Goal: Task Accomplishment & Management: Use online tool/utility

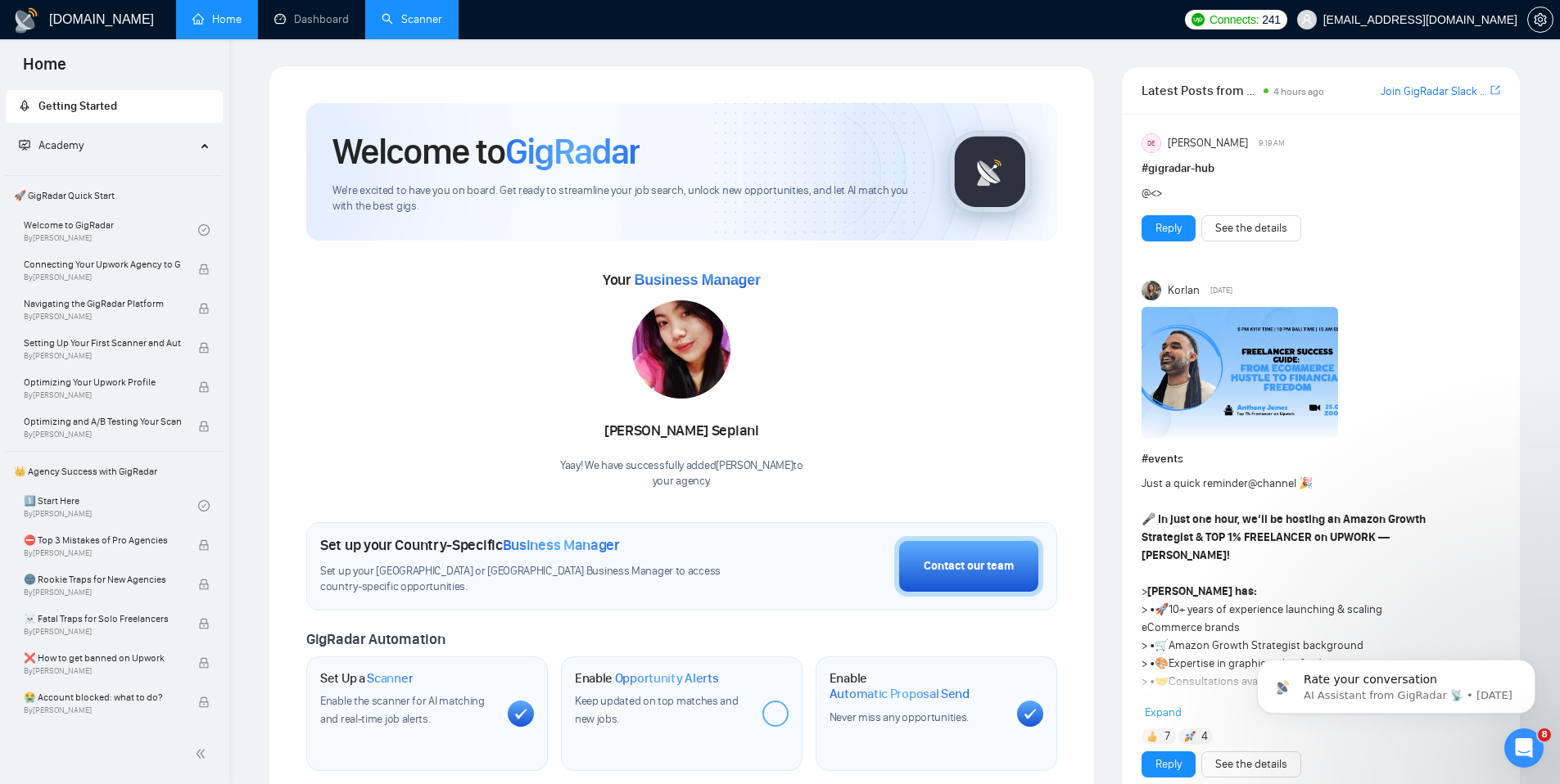
click at [386, 18] on link "Scanner" at bounding box center [411, 19] width 61 height 14
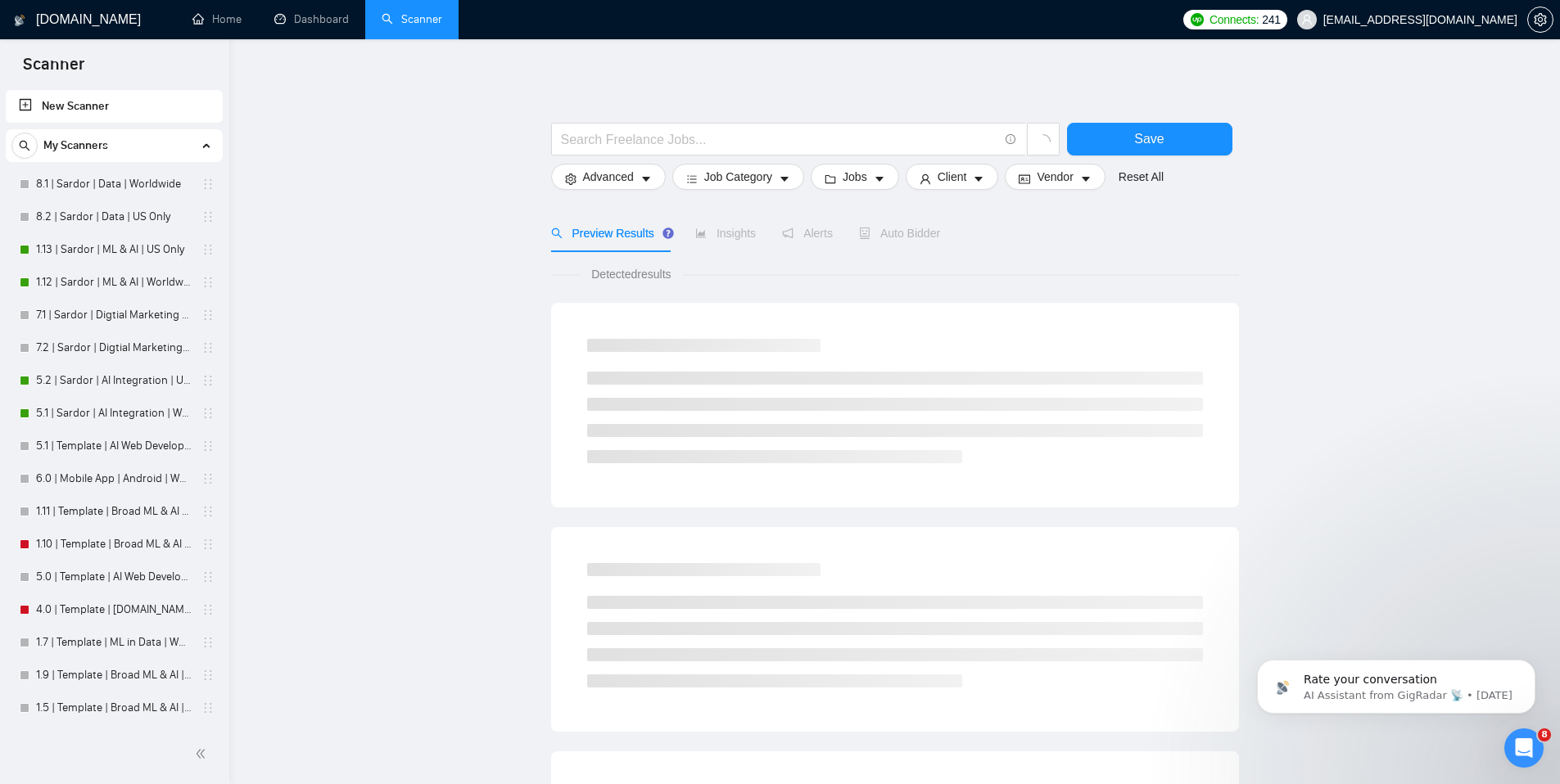
click at [80, 110] on link "New Scanner" at bounding box center [115, 106] width 191 height 33
click at [768, 176] on span "Job Category" at bounding box center [738, 177] width 68 height 18
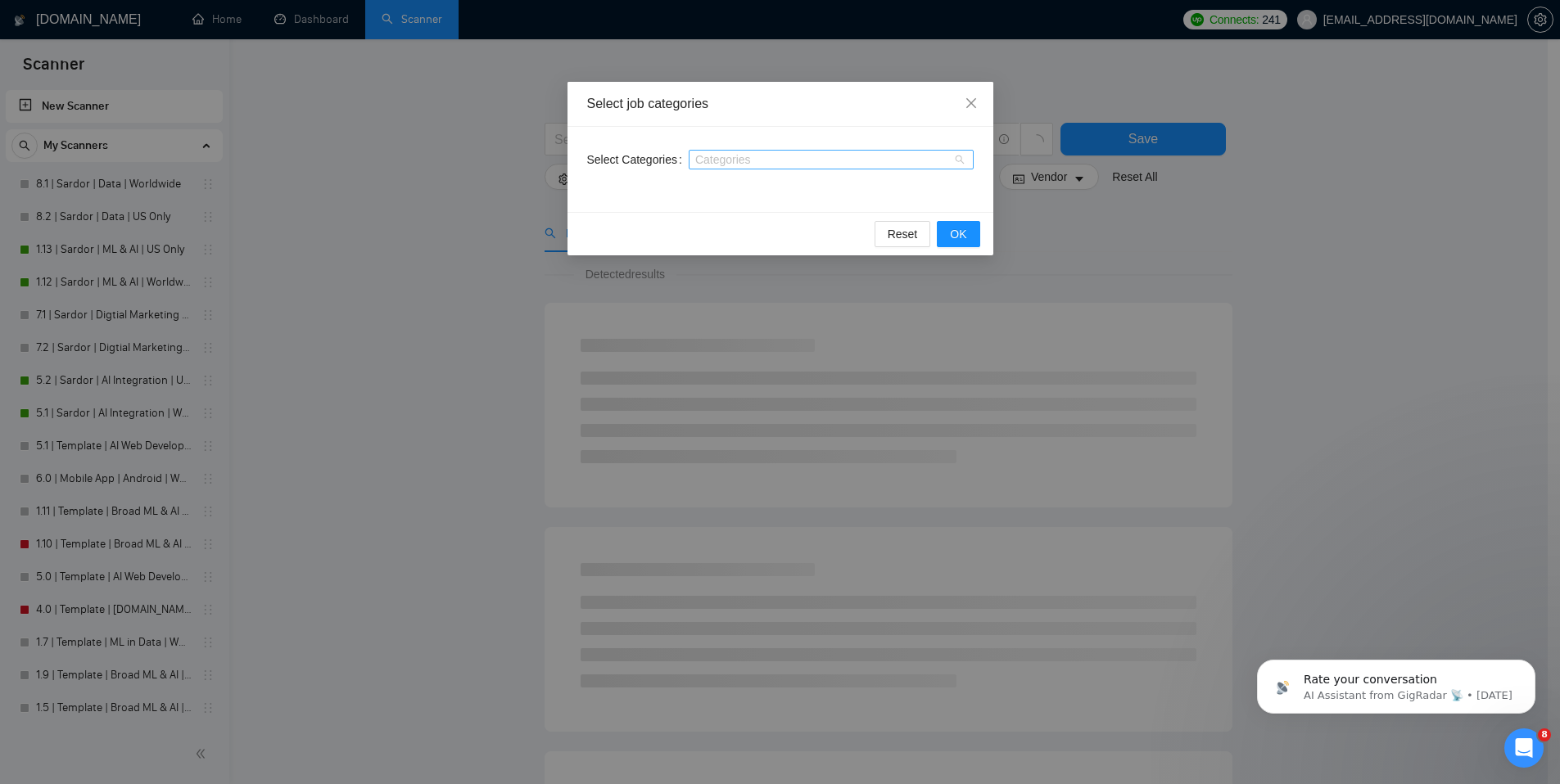
click at [742, 162] on div at bounding box center [822, 159] width 260 height 13
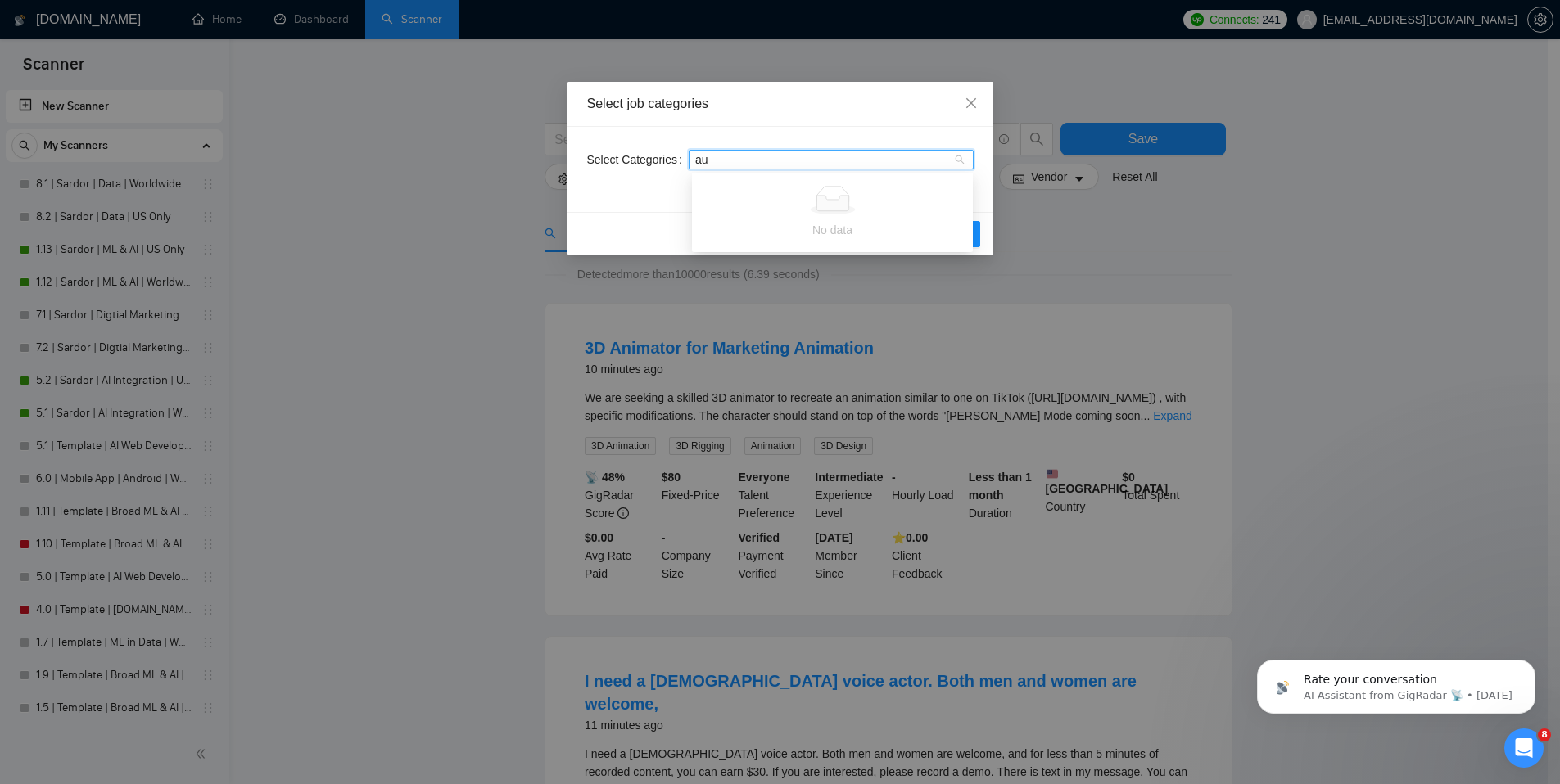
type input "a"
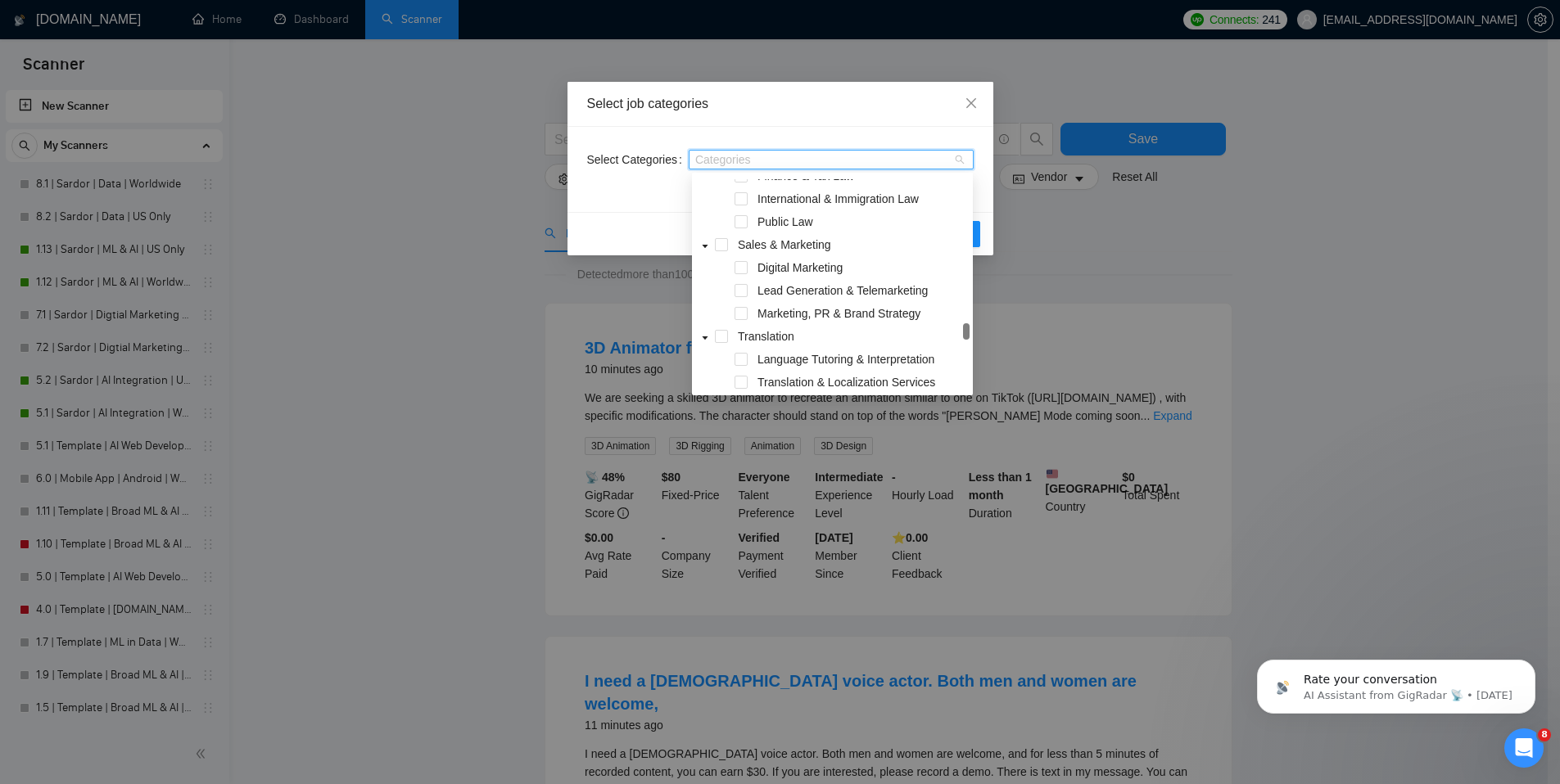
scroll to position [1197, 0]
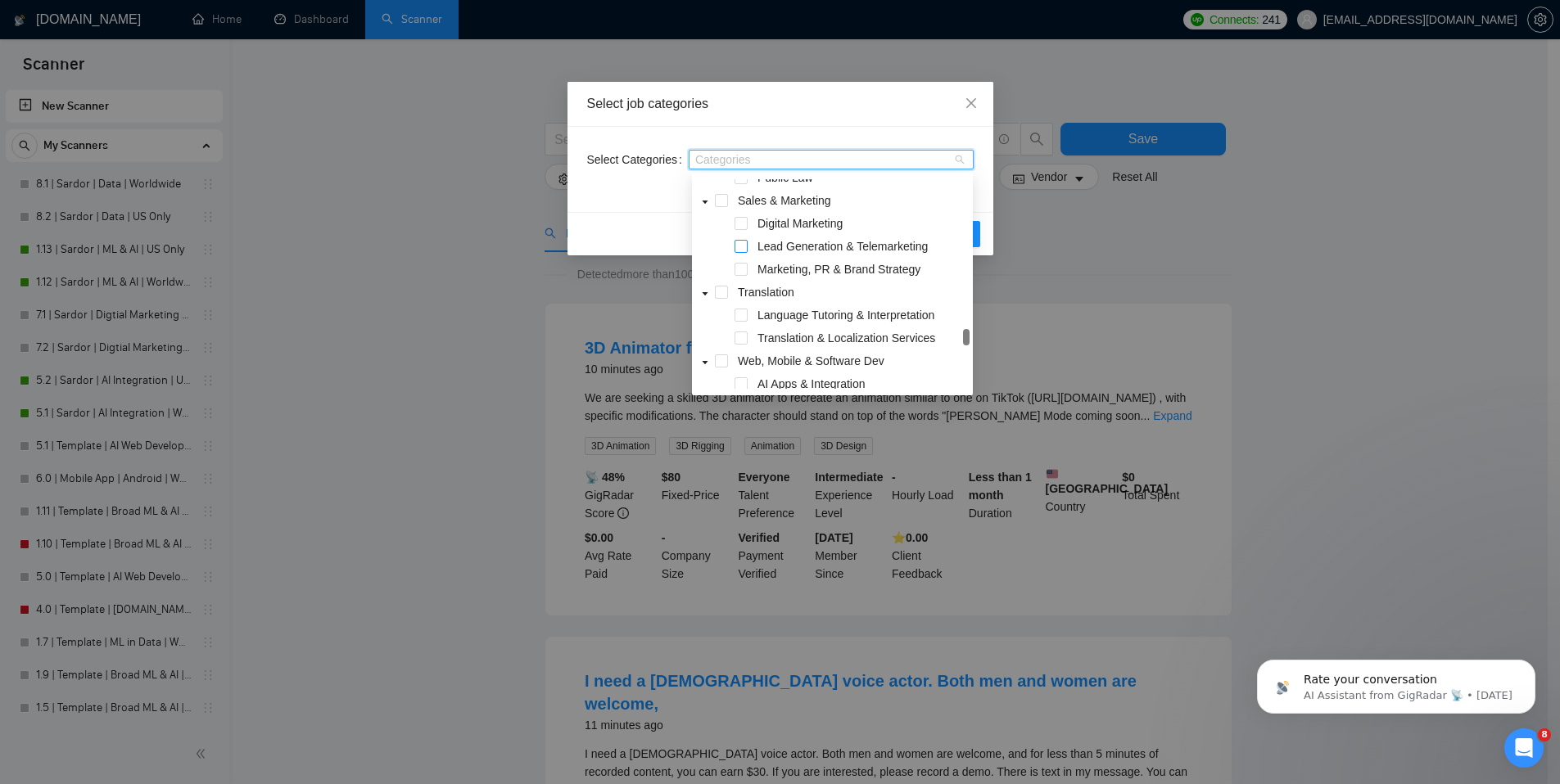
click at [743, 243] on span at bounding box center [740, 246] width 13 height 13
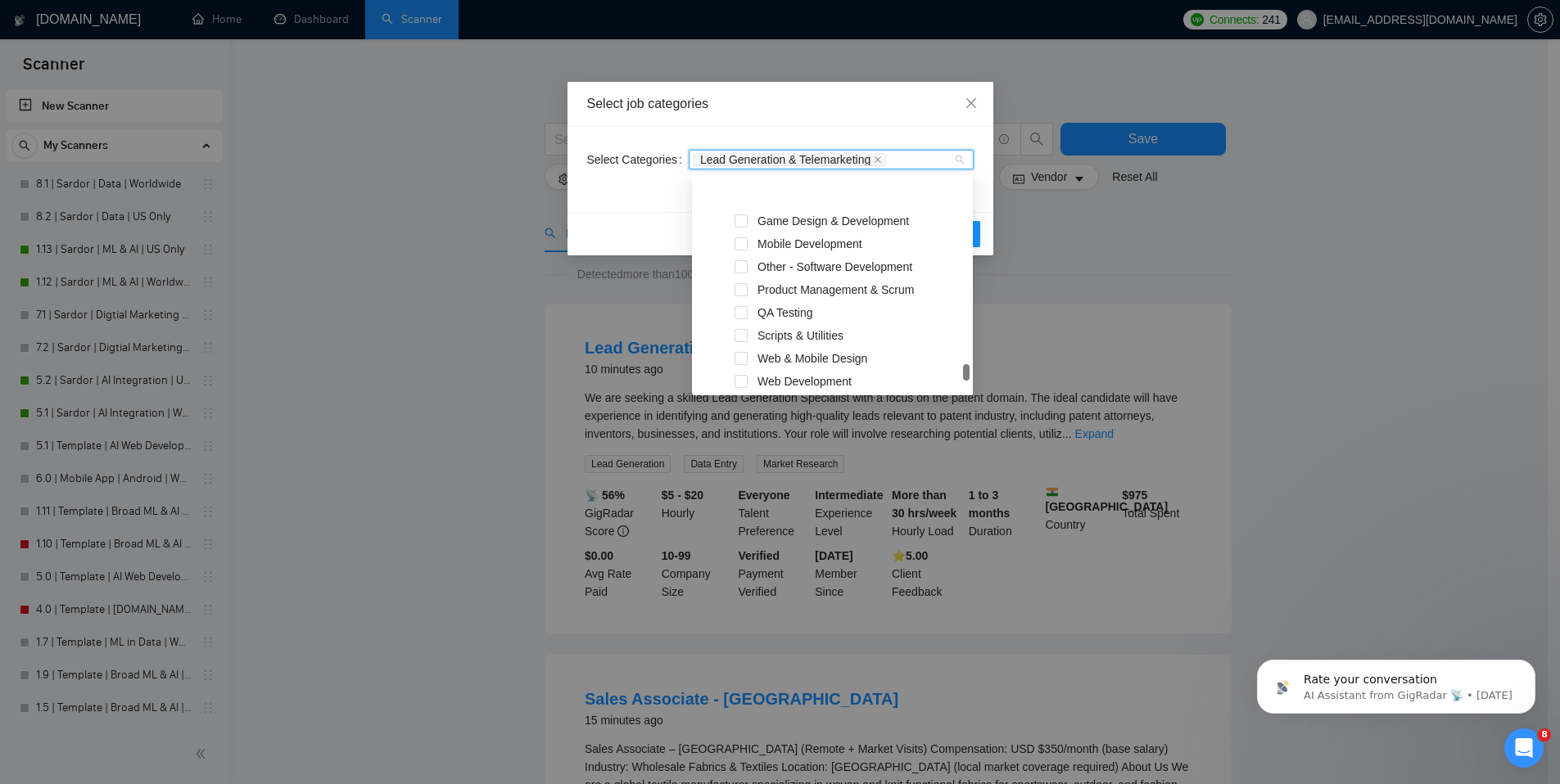
scroll to position [1560, 0]
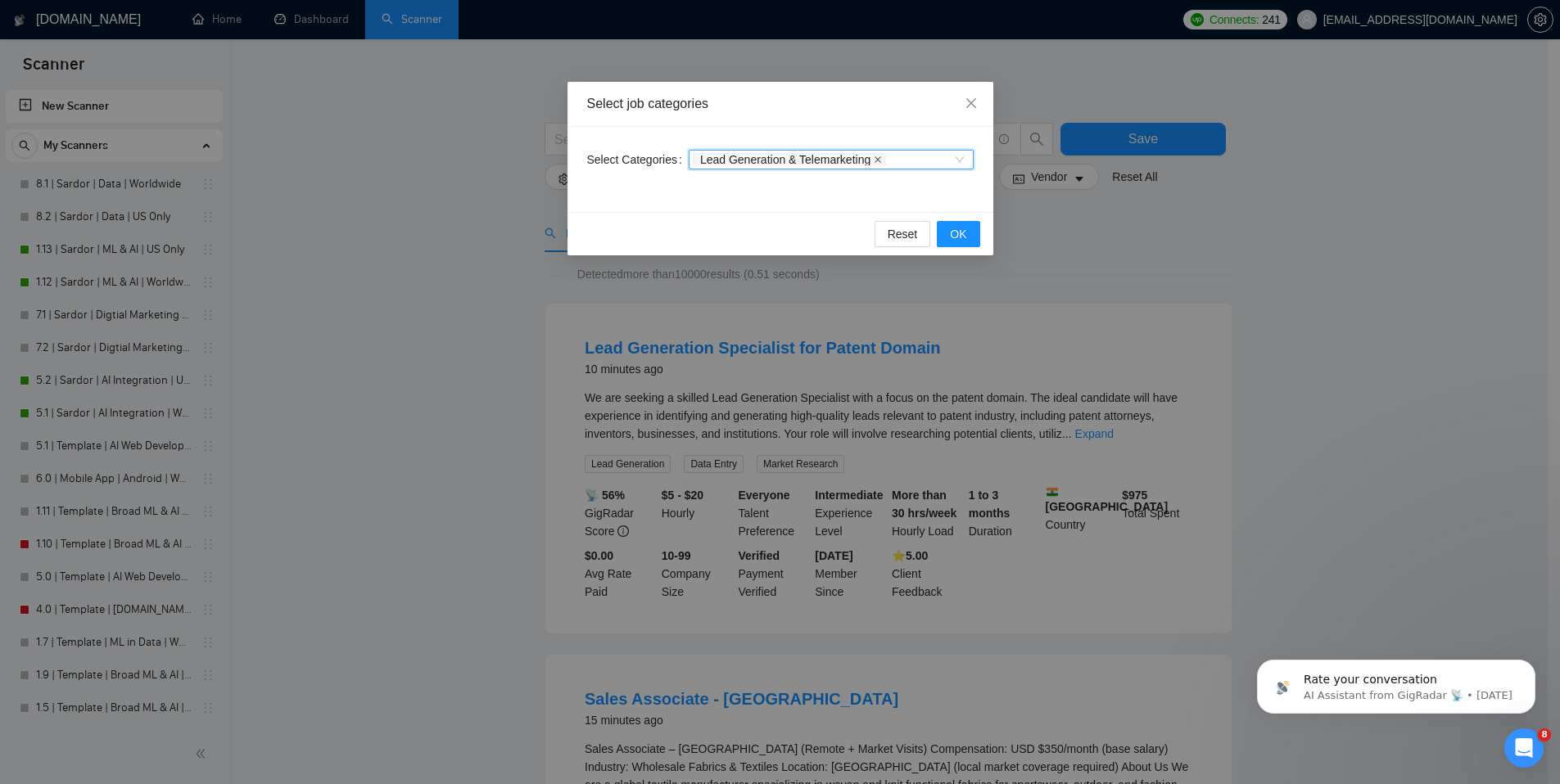
click at [881, 159] on icon "close" at bounding box center [877, 159] width 8 height 8
click at [965, 96] on icon "close" at bounding box center [971, 103] width 13 height 13
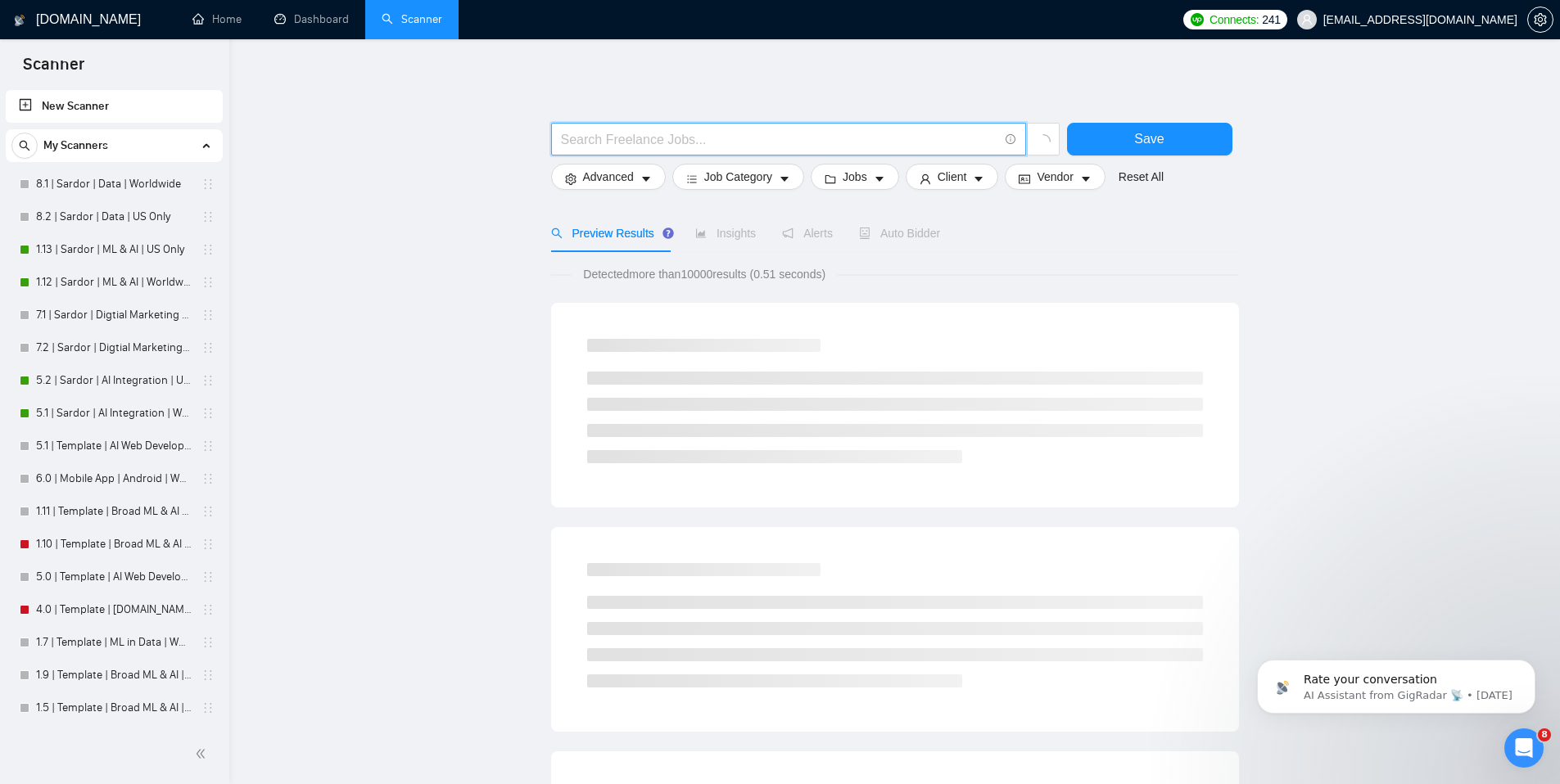
click at [768, 131] on input "text" at bounding box center [780, 139] width 438 height 21
type input ""automation""
click at [1120, 139] on button "Save" at bounding box center [1150, 139] width 166 height 33
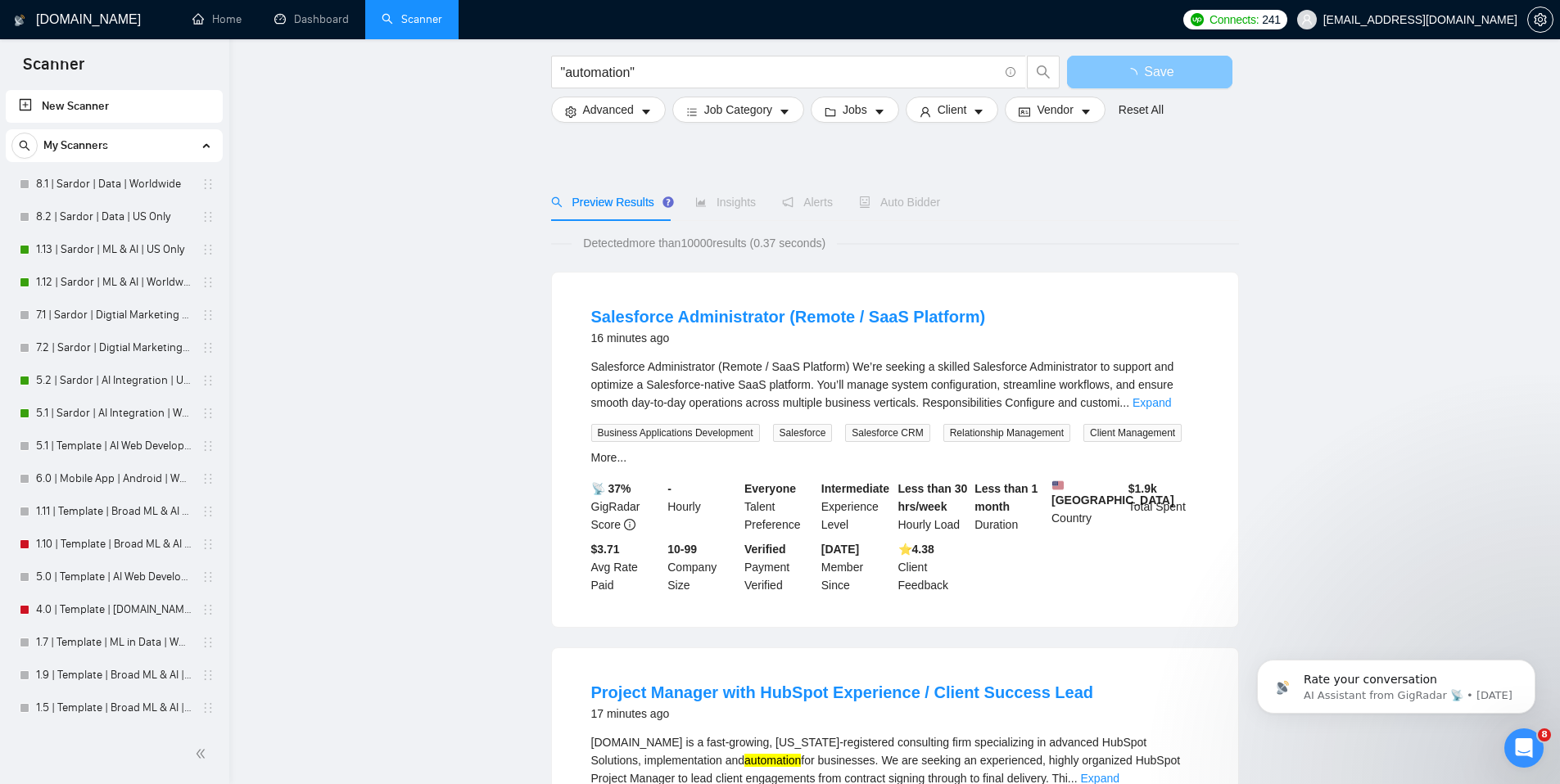
scroll to position [250, 0]
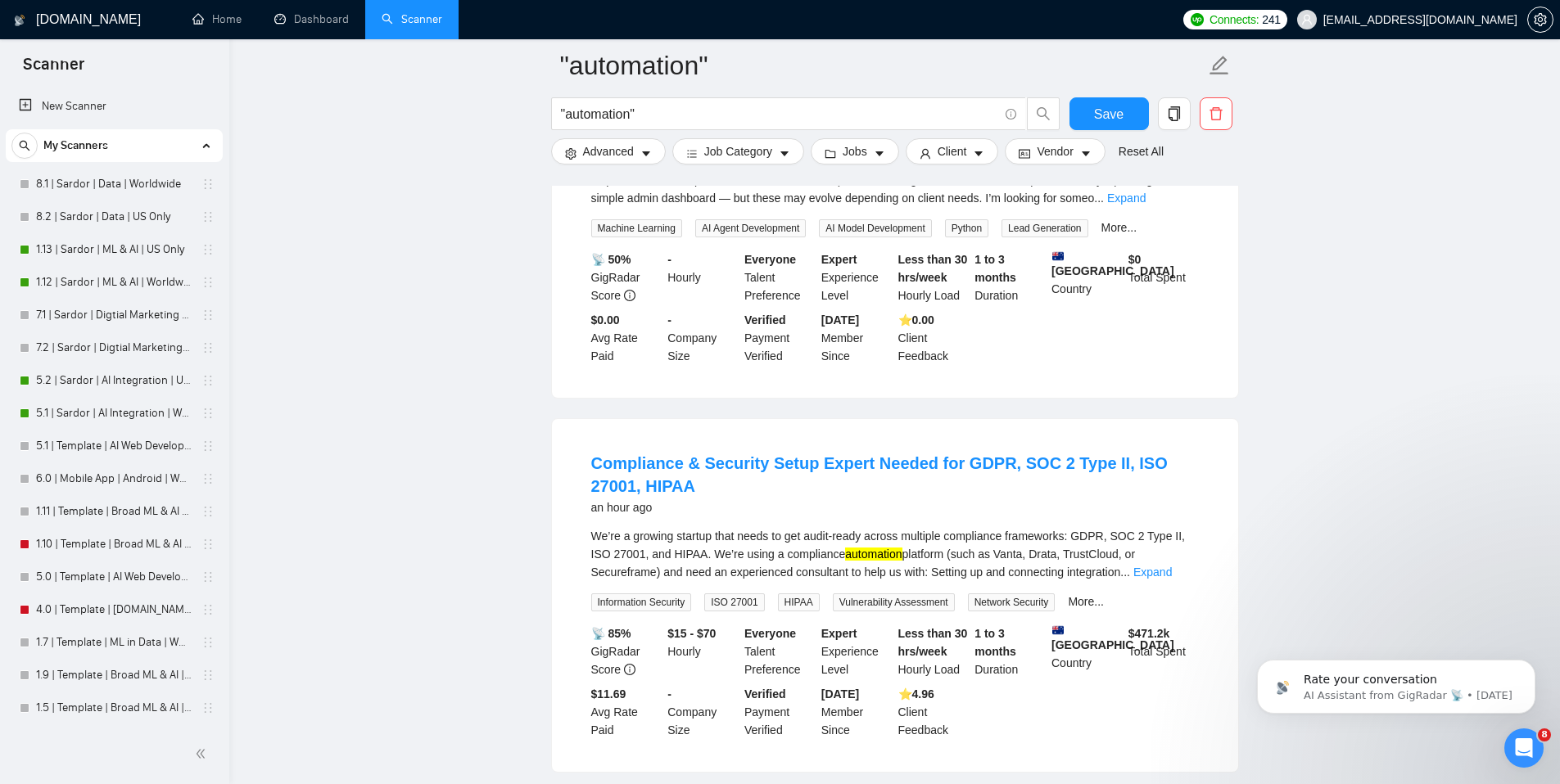
scroll to position [3066, 0]
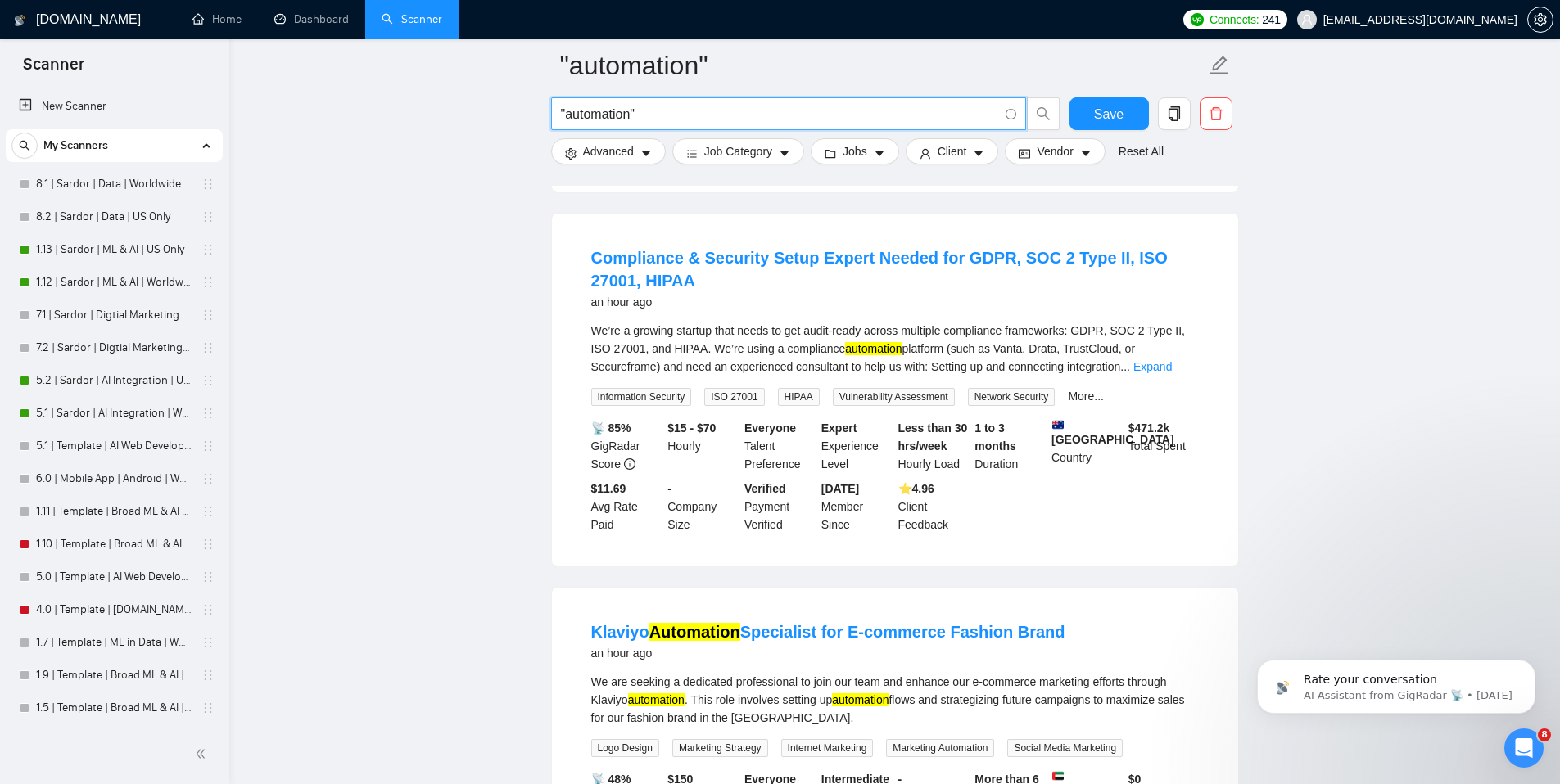
click at [561, 114] on input ""automation"" at bounding box center [780, 114] width 438 height 21
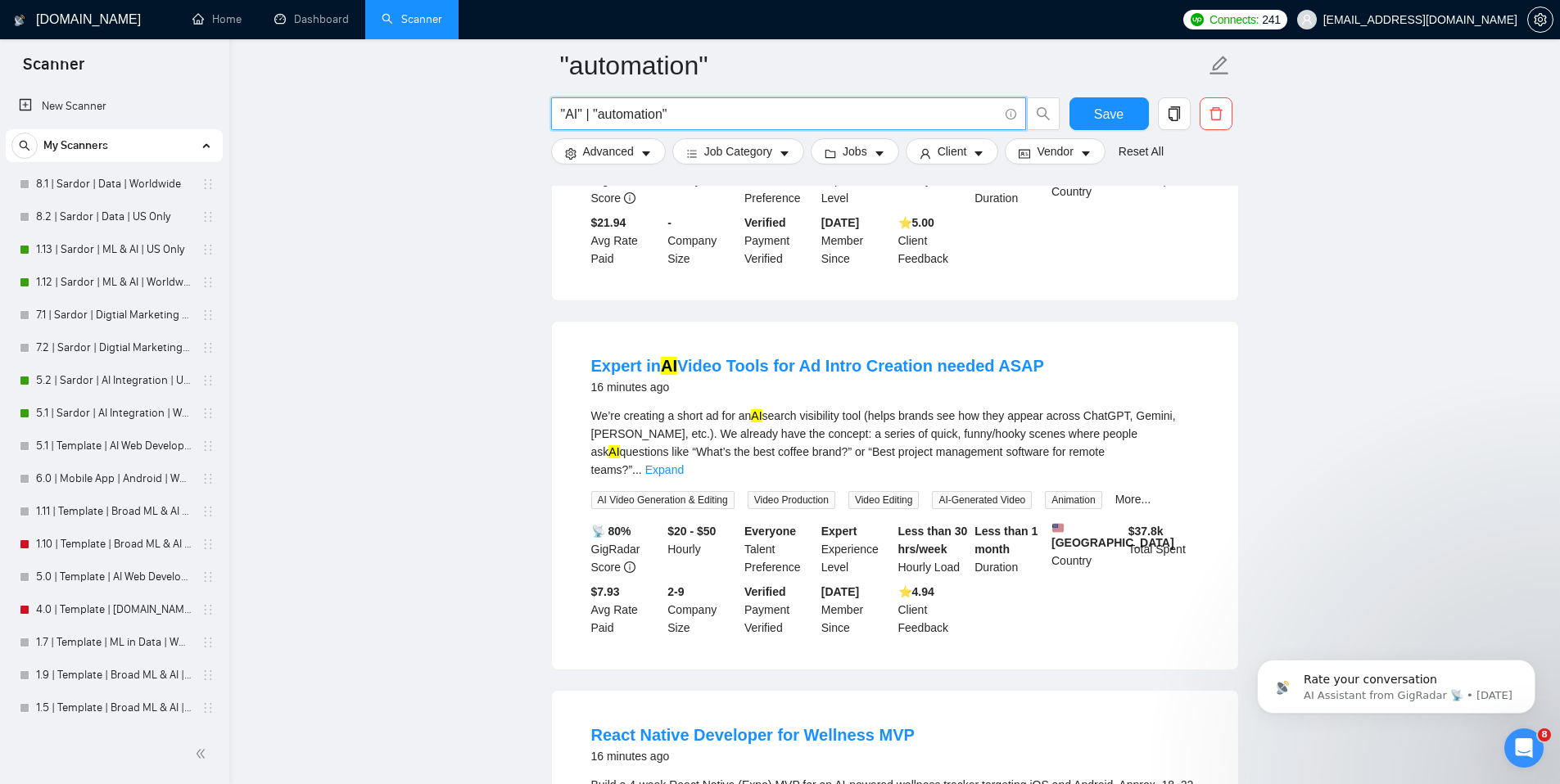
scroll to position [0, 0]
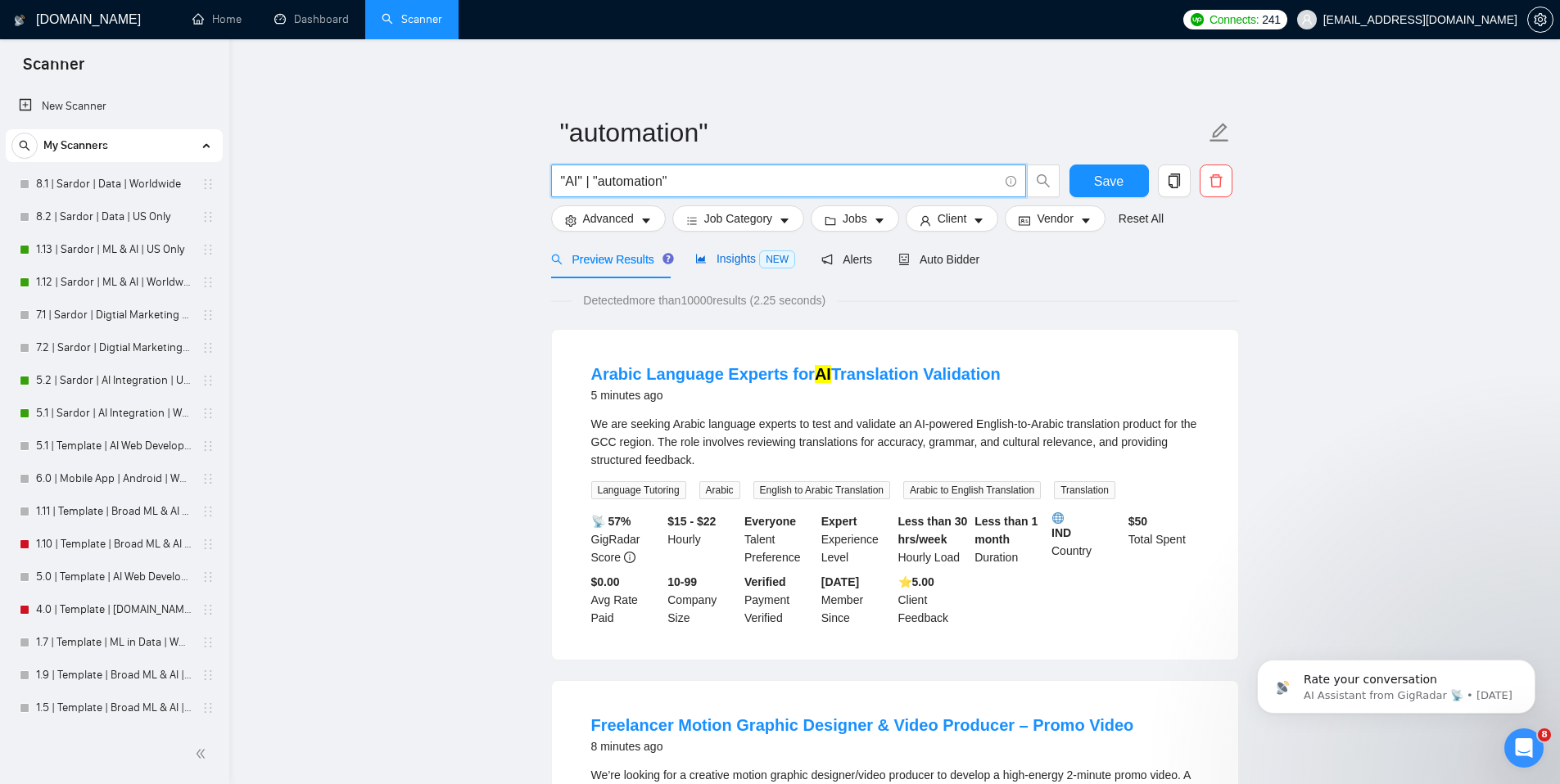
click at [738, 260] on span "Insights NEW" at bounding box center [745, 258] width 100 height 13
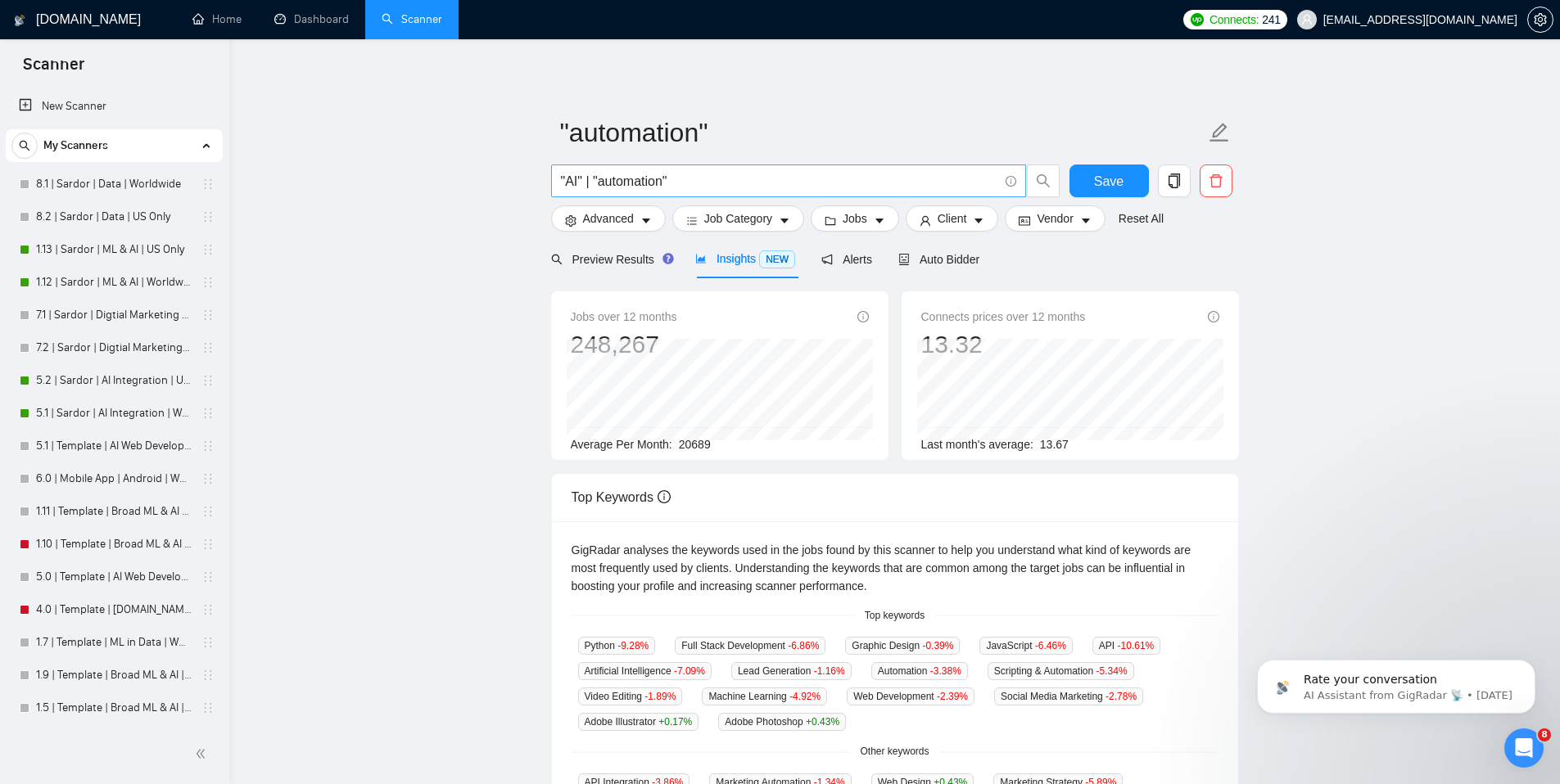
click at [589, 185] on input ""AI" | "automation"" at bounding box center [780, 181] width 438 height 21
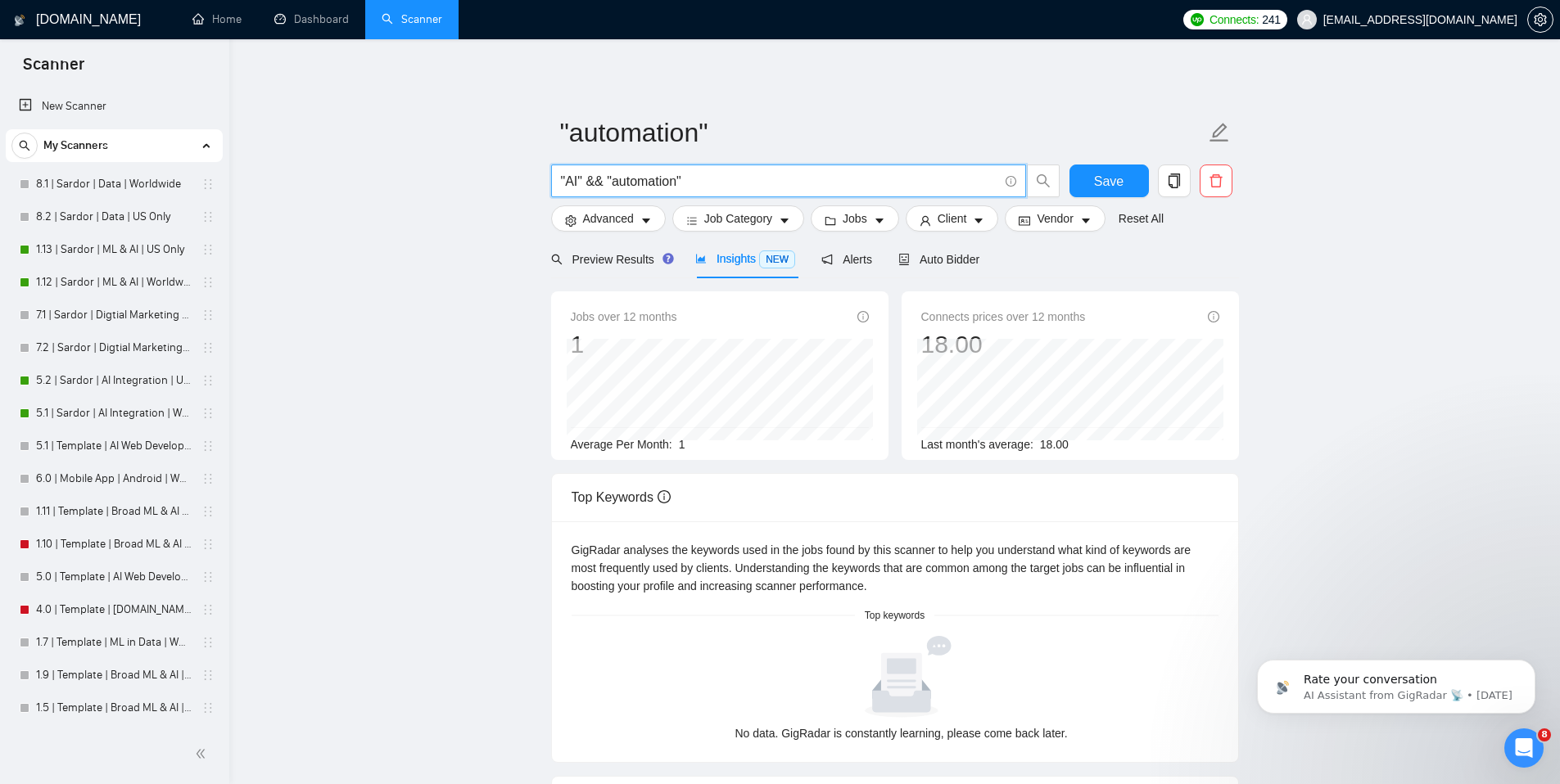
click at [589, 185] on input ""AI" && "automation"" at bounding box center [780, 181] width 438 height 21
drag, startPoint x: 603, startPoint y: 180, endPoint x: 589, endPoint y: 183, distance: 14.3
click at [589, 183] on input ""AI" && "automation"" at bounding box center [780, 181] width 438 height 21
type input "AI automation"
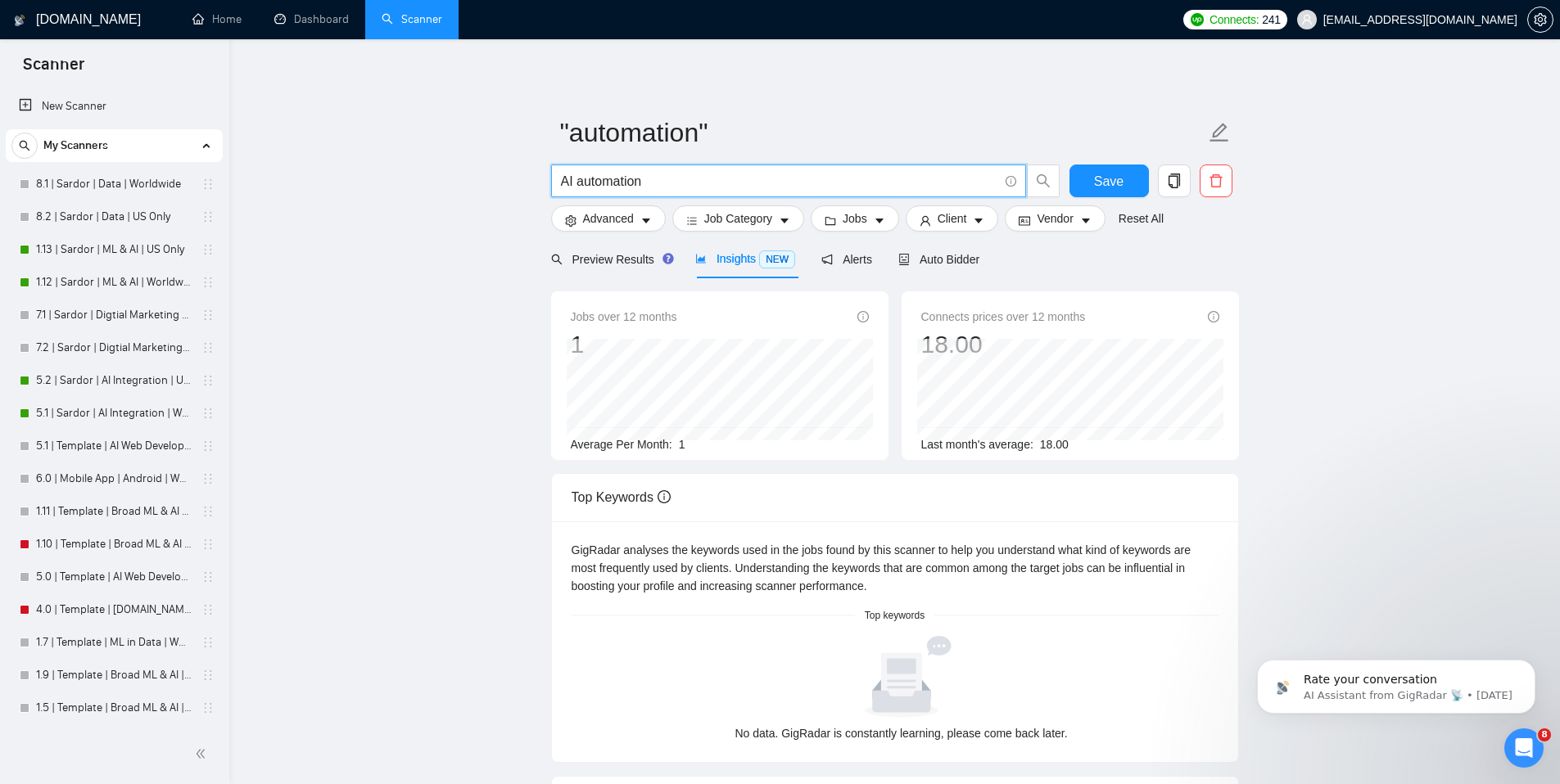
click at [884, 75] on div ""automation" AI automation Save Advanced Job Category Jobs Client Vendor Reset …" at bounding box center [895, 574] width 688 height 1017
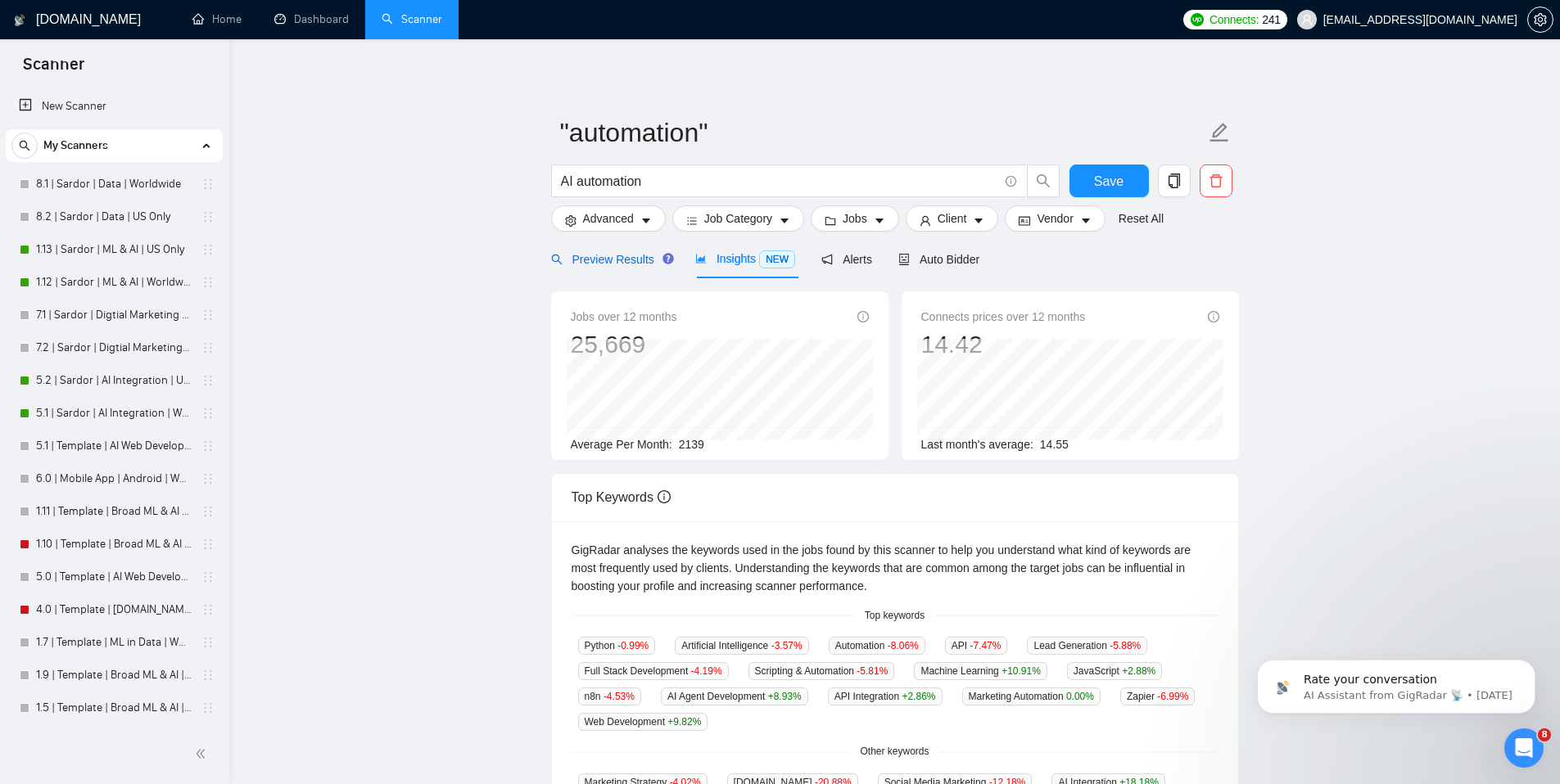
click at [624, 255] on span "Preview Results" at bounding box center [610, 259] width 118 height 13
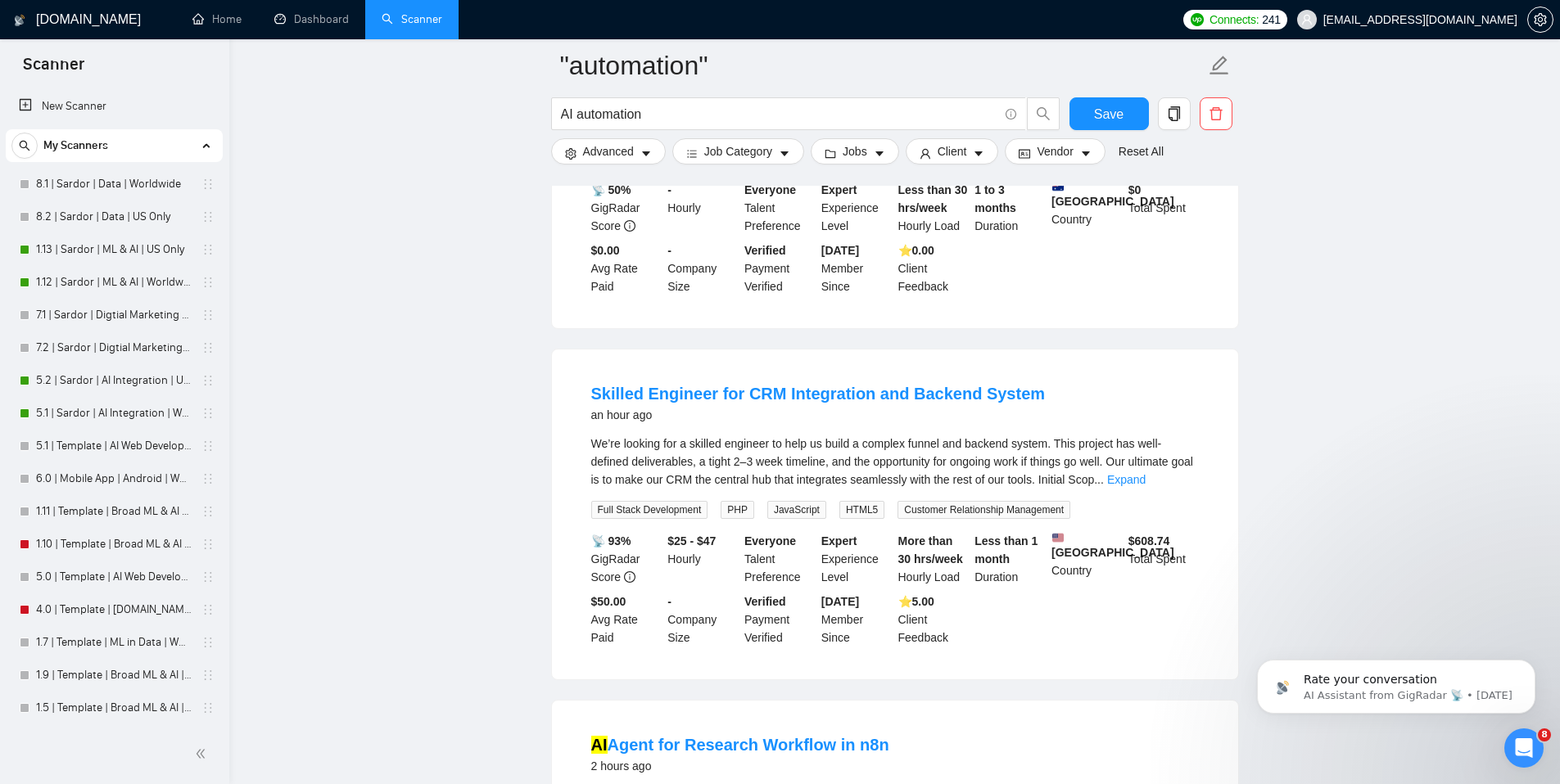
scroll to position [1115, 0]
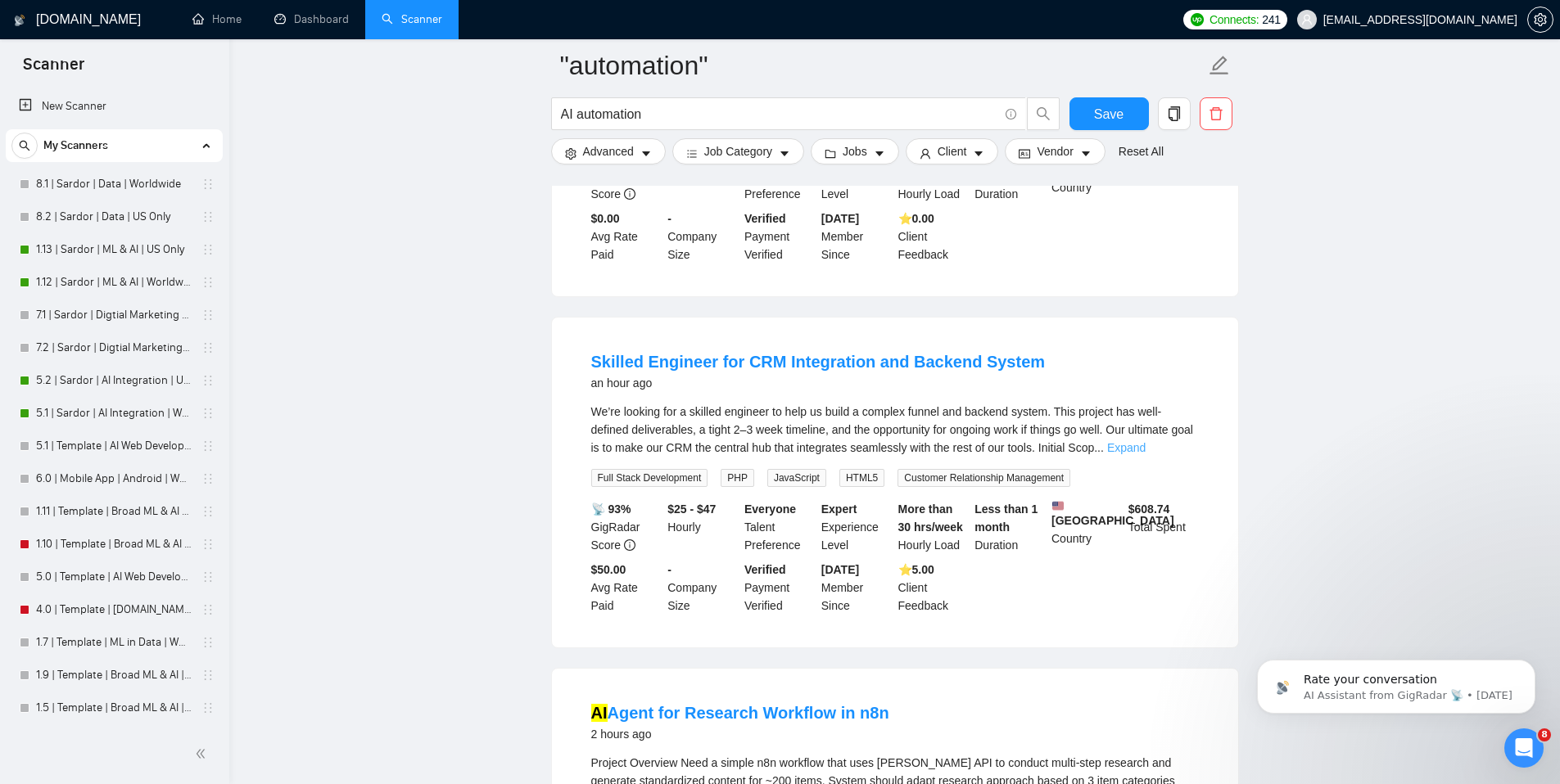
click at [1145, 455] on link "Expand" at bounding box center [1126, 447] width 38 height 13
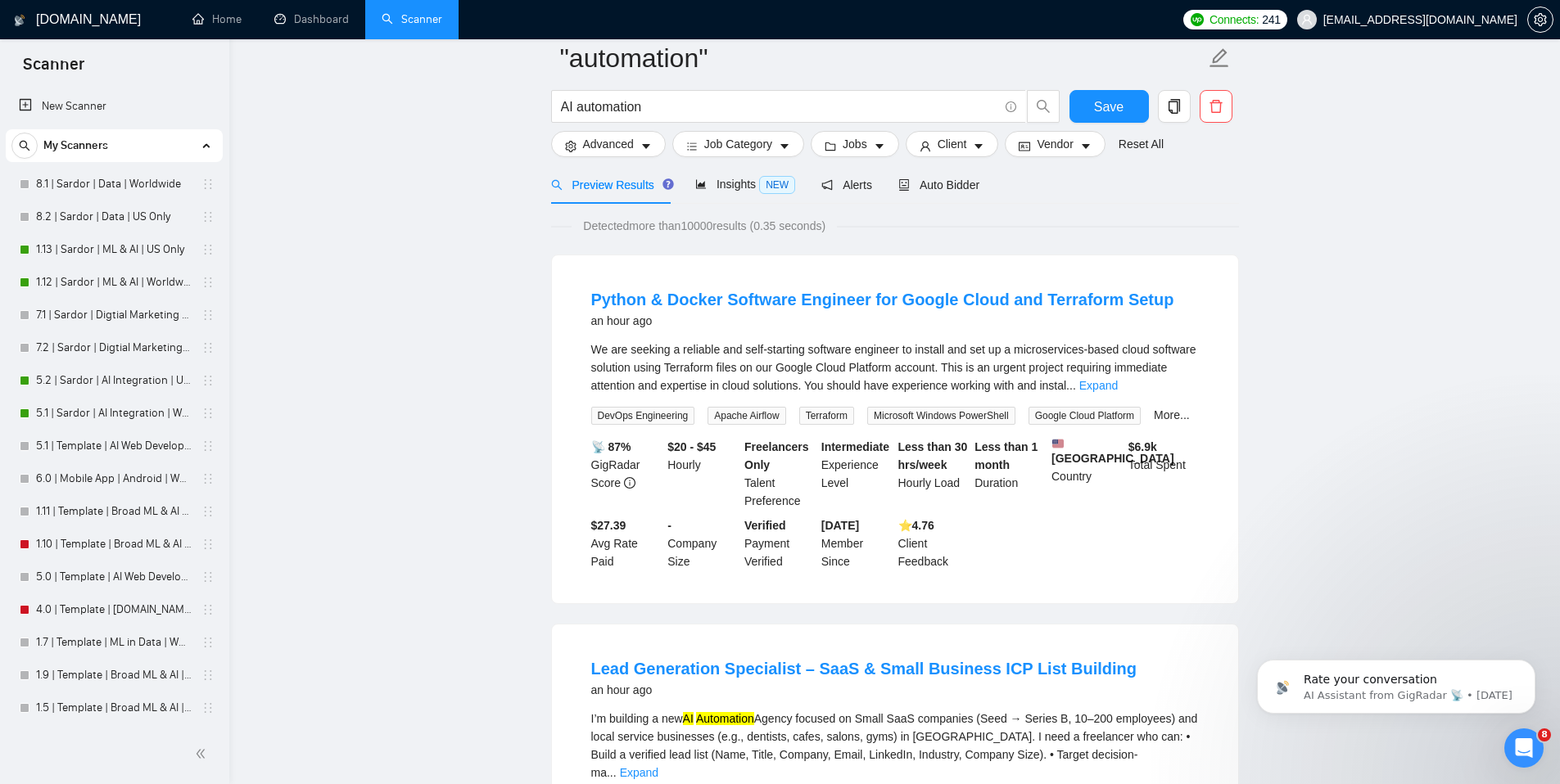
scroll to position [0, 0]
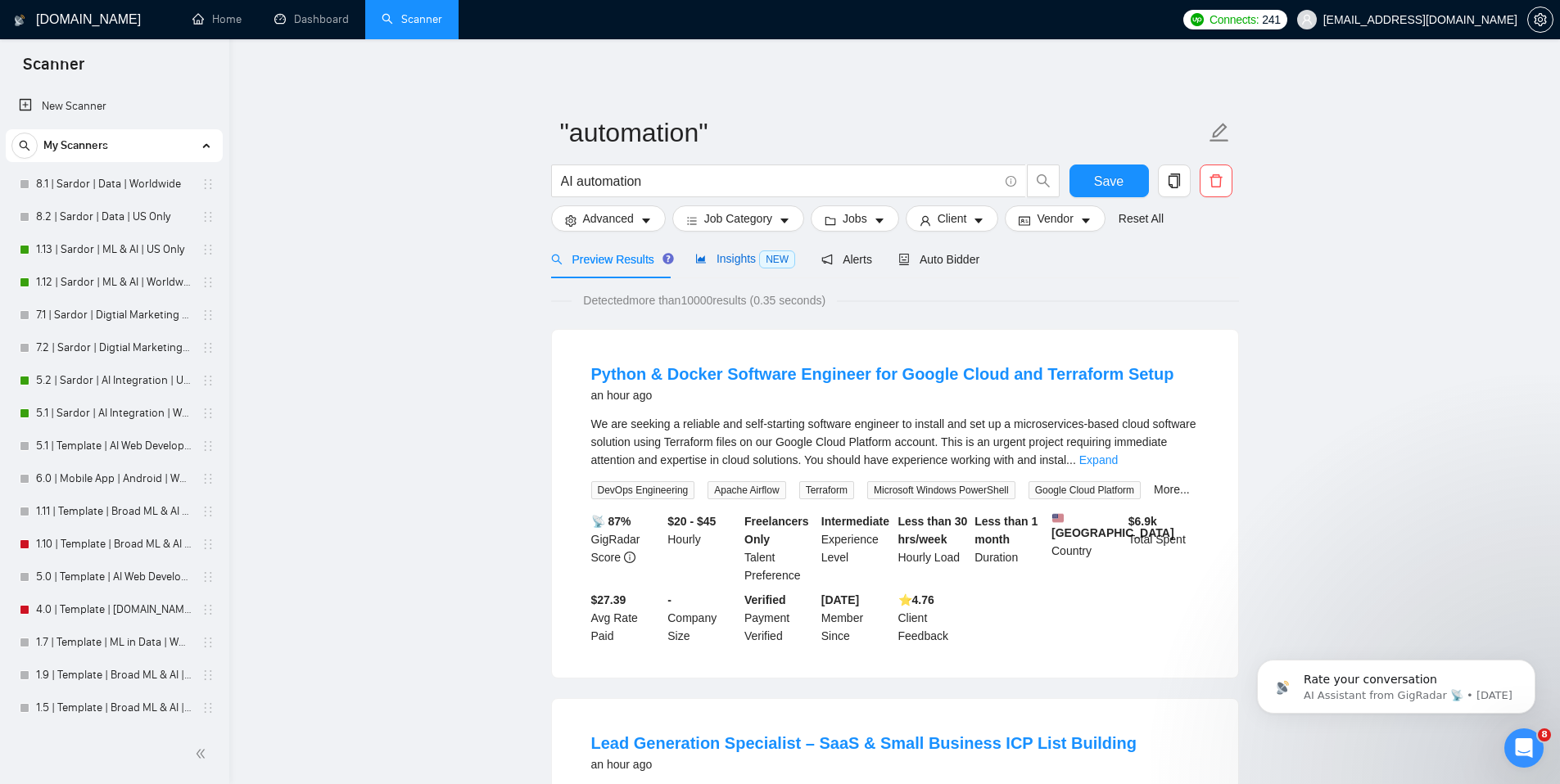
click at [698, 258] on icon "area-chart" at bounding box center [700, 258] width 12 height 12
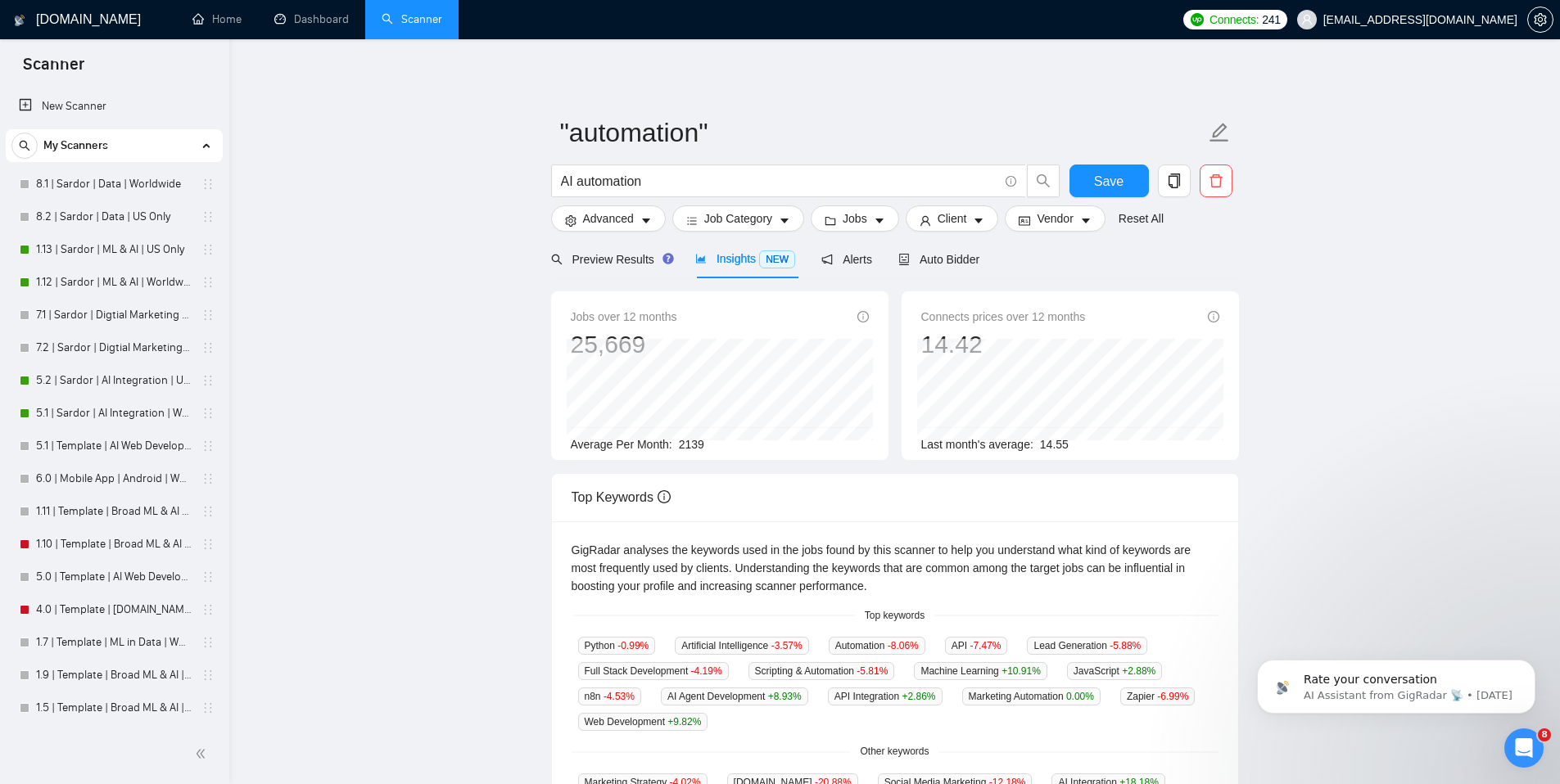
drag, startPoint x: 1095, startPoint y: 275, endPoint x: 1077, endPoint y: 276, distance: 18.0
click at [1071, 276] on div "Preview Results Insights NEW Alerts Auto Bidder" at bounding box center [895, 259] width 688 height 38
click at [1305, 266] on main ""automation" AI automation Save Advanced Job Category Jobs Client Vendor Reset …" at bounding box center [894, 610] width 1278 height 1091
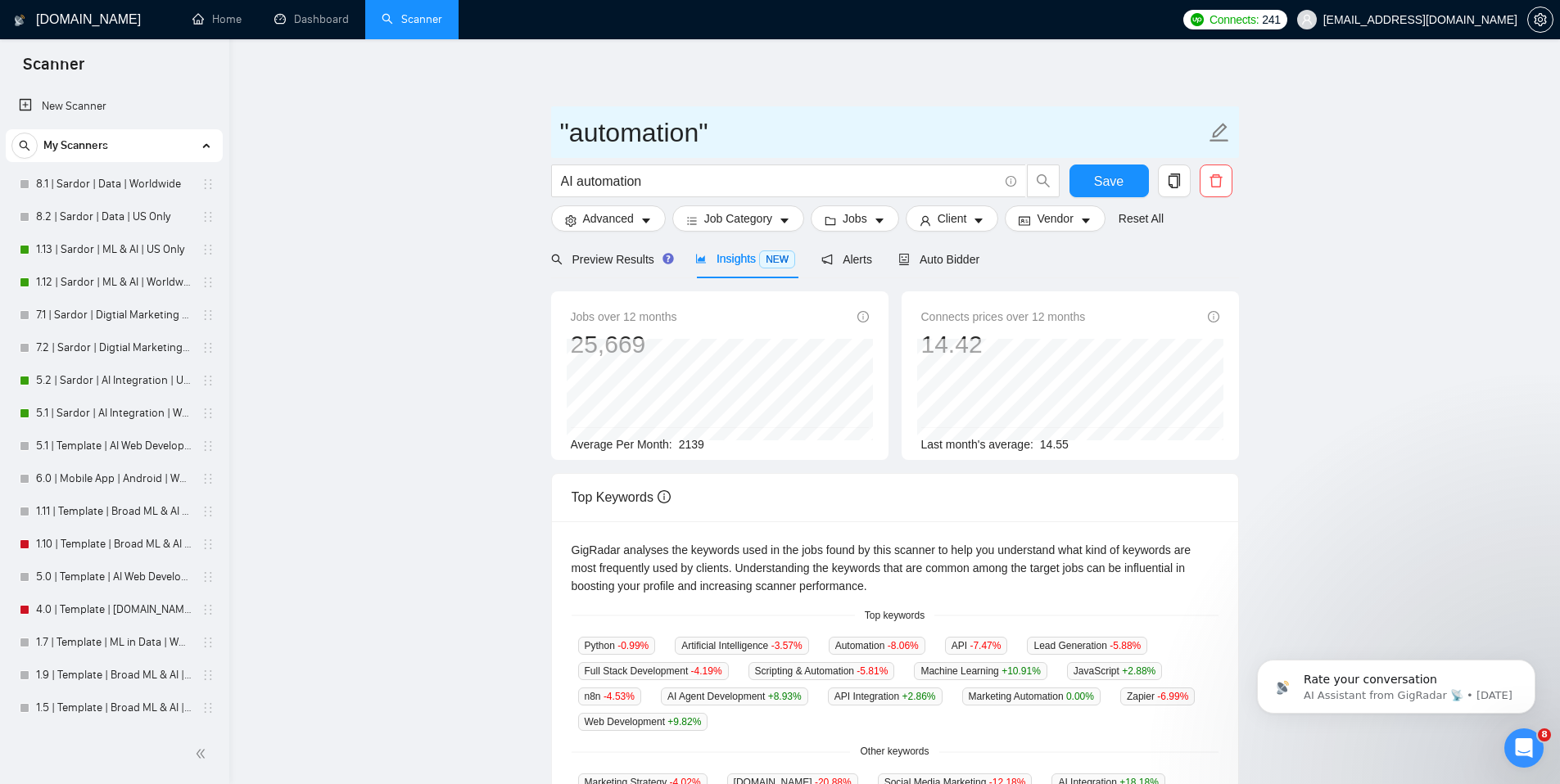
click at [1230, 135] on span ""automation"" at bounding box center [895, 132] width 688 height 52
click at [972, 126] on input ""automation"" at bounding box center [882, 132] width 645 height 41
type input "AI Automation"
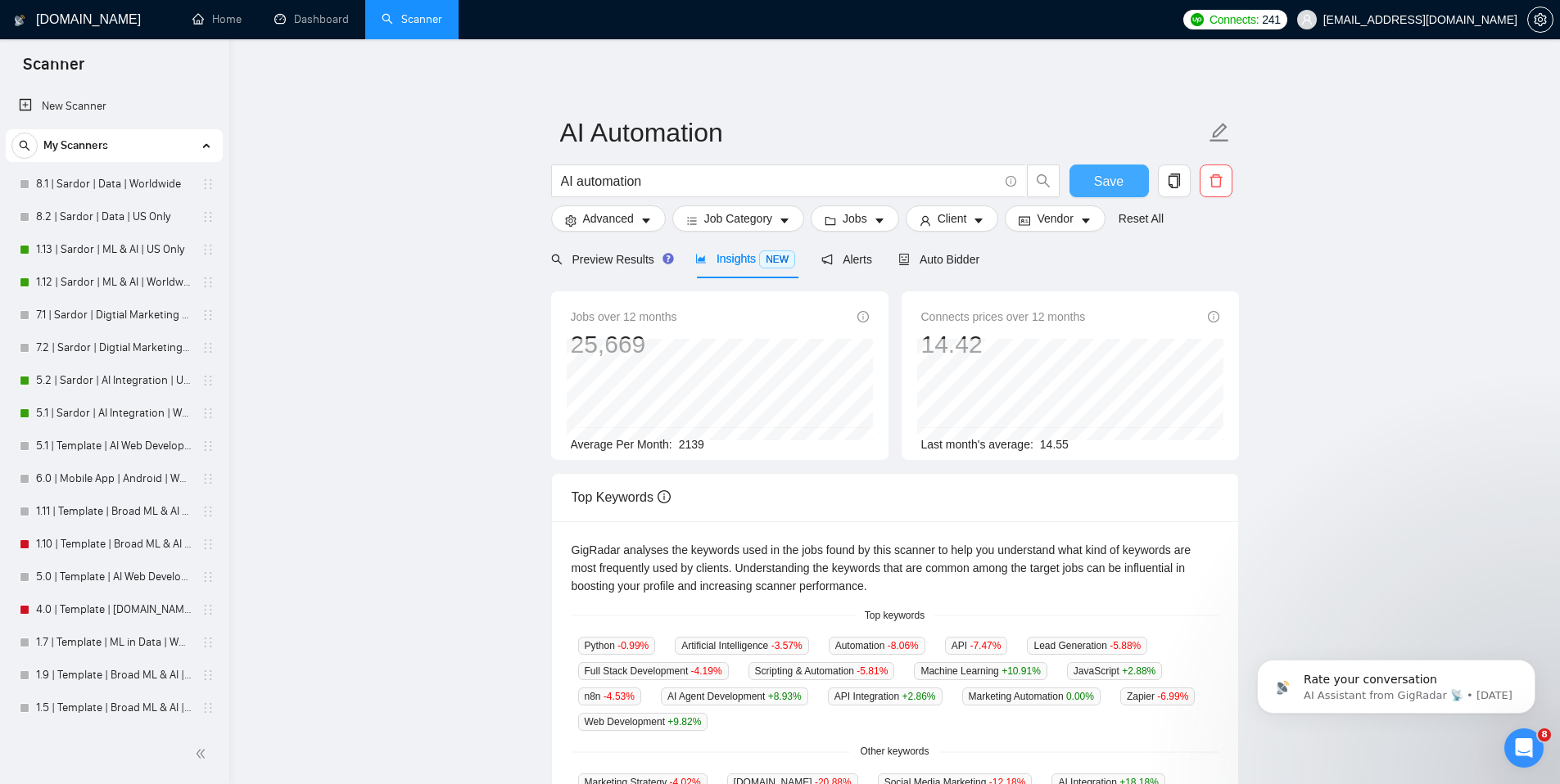
click at [1106, 185] on span "Save" at bounding box center [1108, 181] width 29 height 21
click at [931, 265] on span "Auto Bidder" at bounding box center [938, 259] width 81 height 13
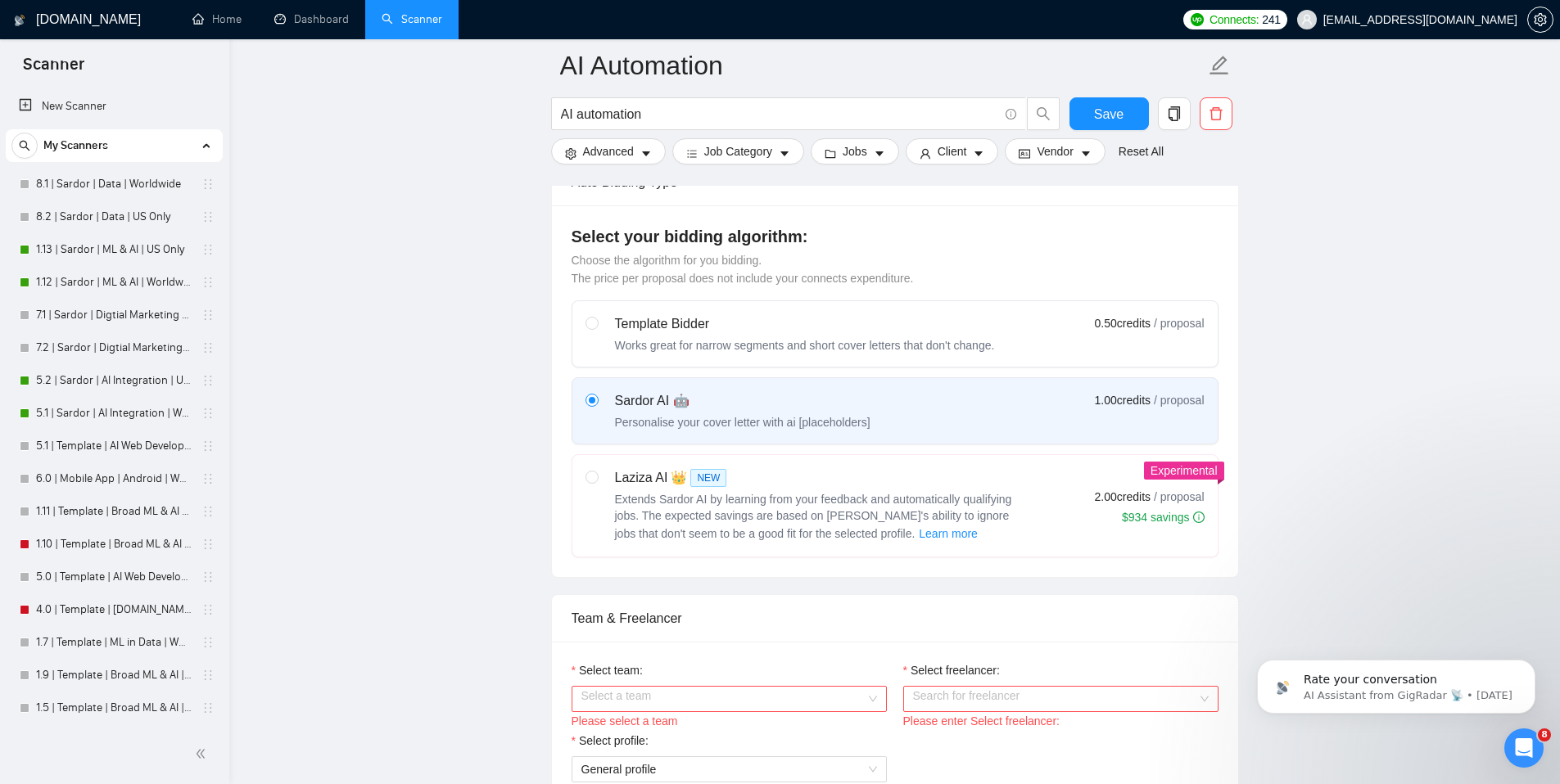
scroll to position [197, 0]
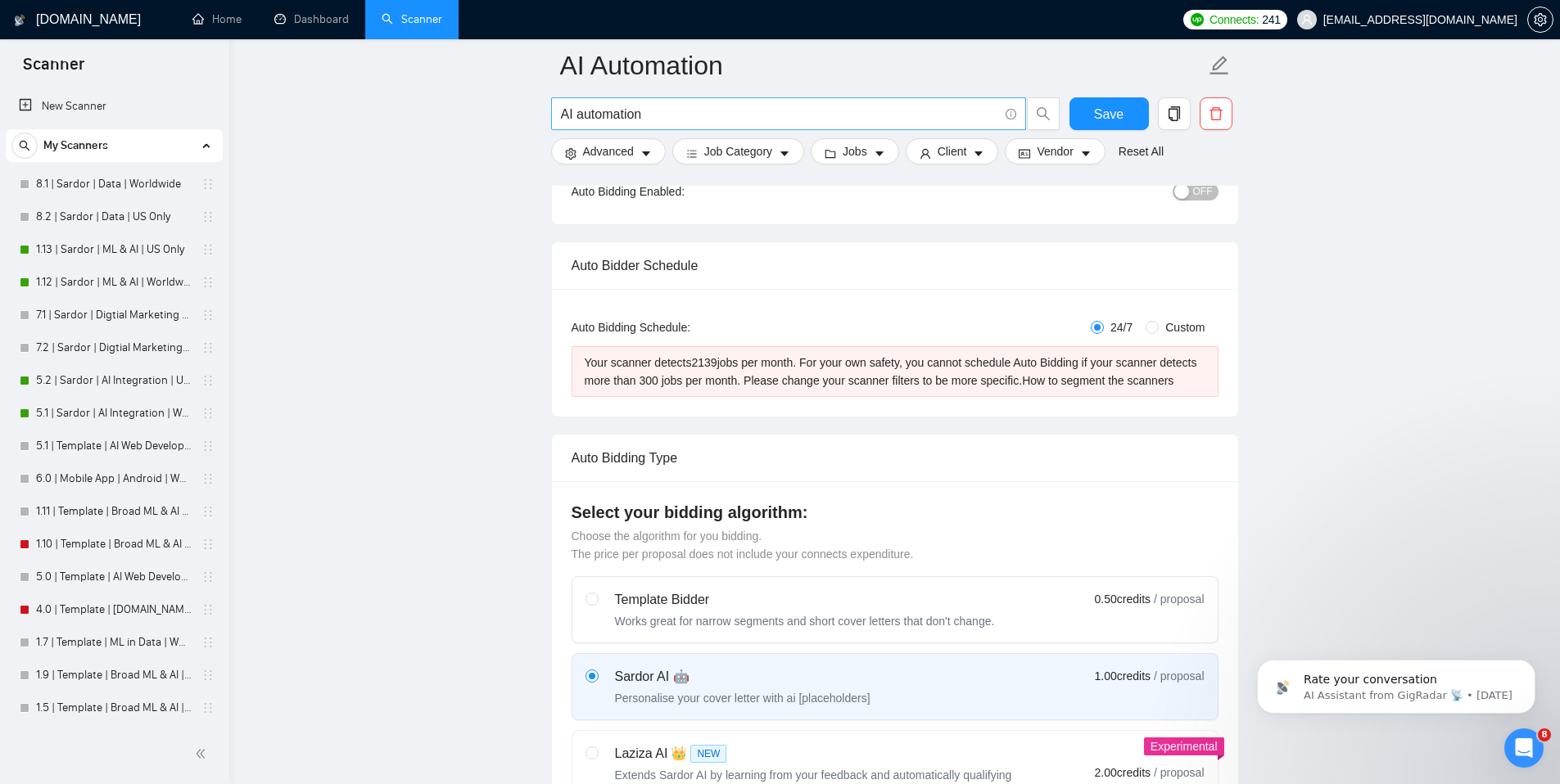
click at [645, 112] on input "AI automation" at bounding box center [780, 114] width 438 height 21
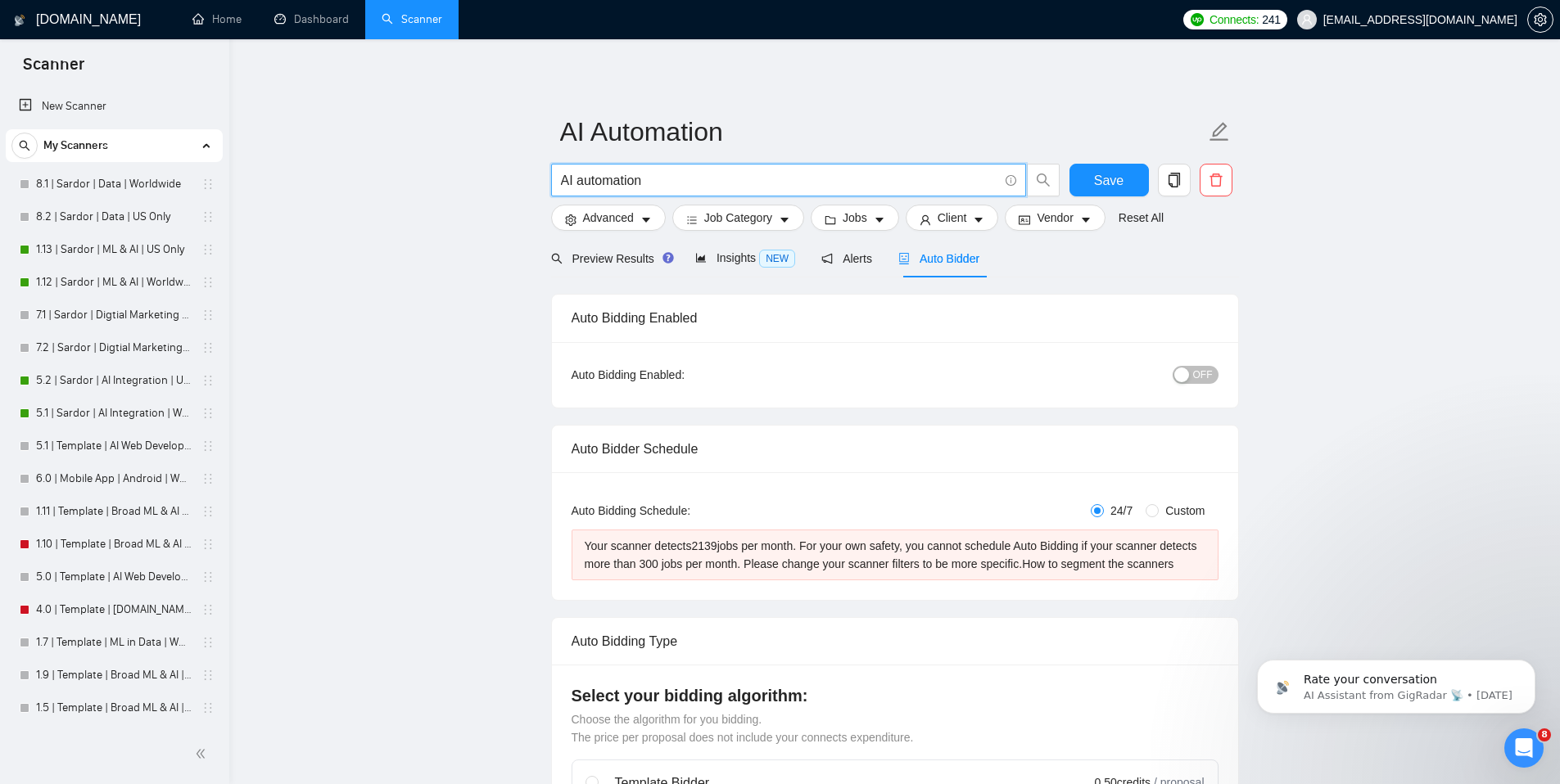
scroll to position [0, 0]
click at [283, 26] on link "Dashboard" at bounding box center [312, 19] width 75 height 14
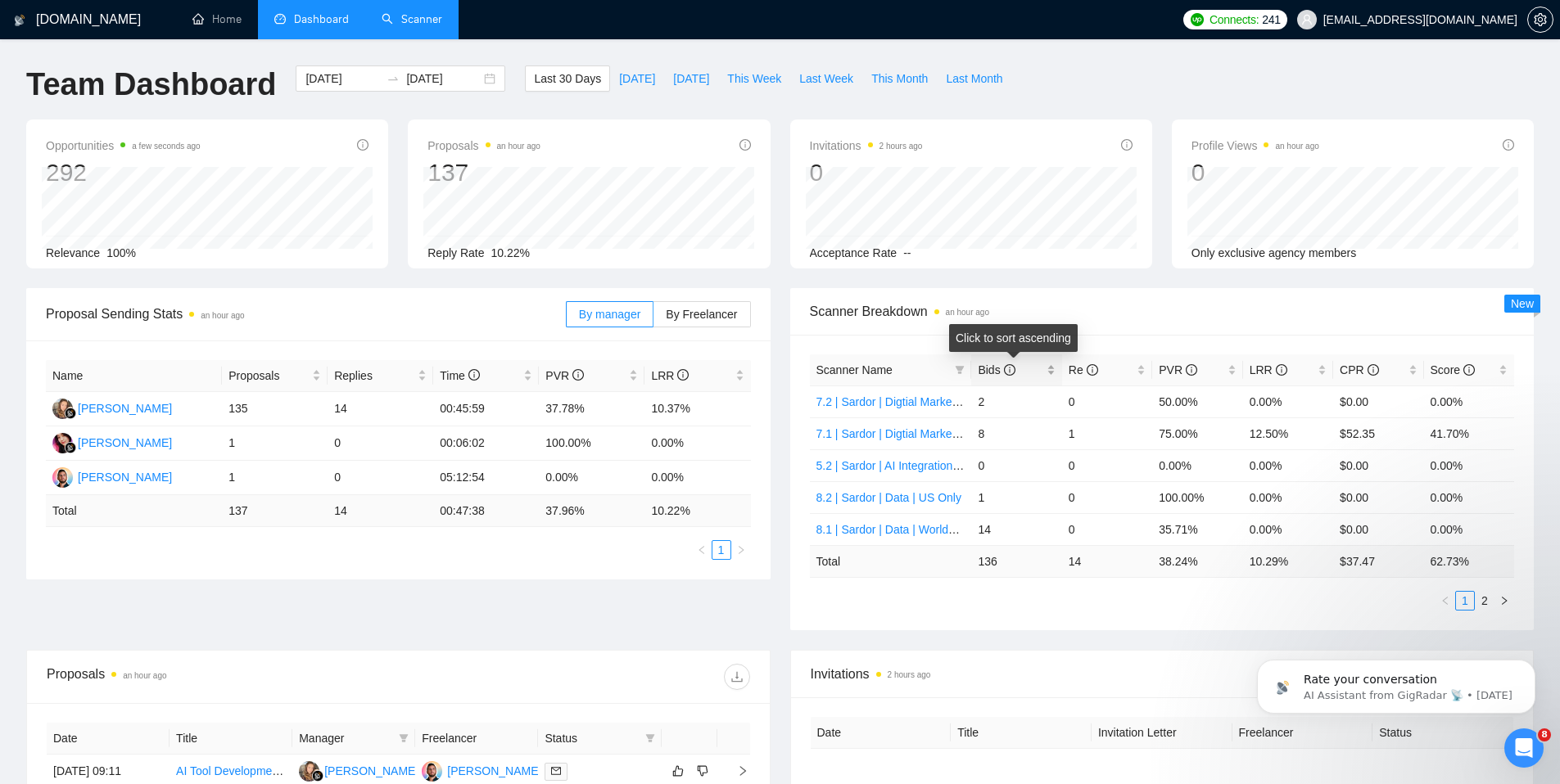
click at [1052, 374] on div "Bids" at bounding box center [1016, 370] width 77 height 18
